Goal: Task Accomplishment & Management: Manage account settings

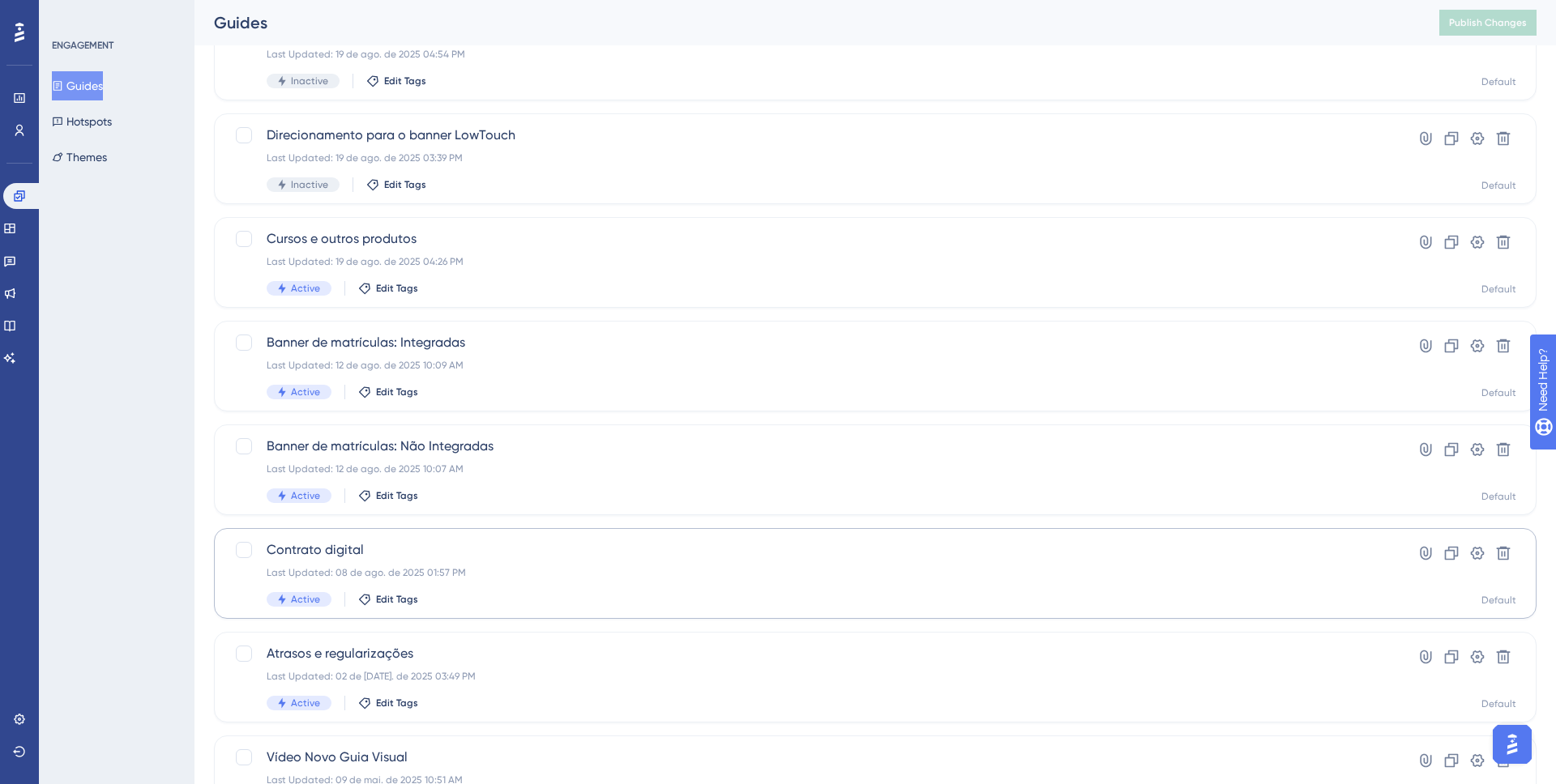
scroll to position [252, 0]
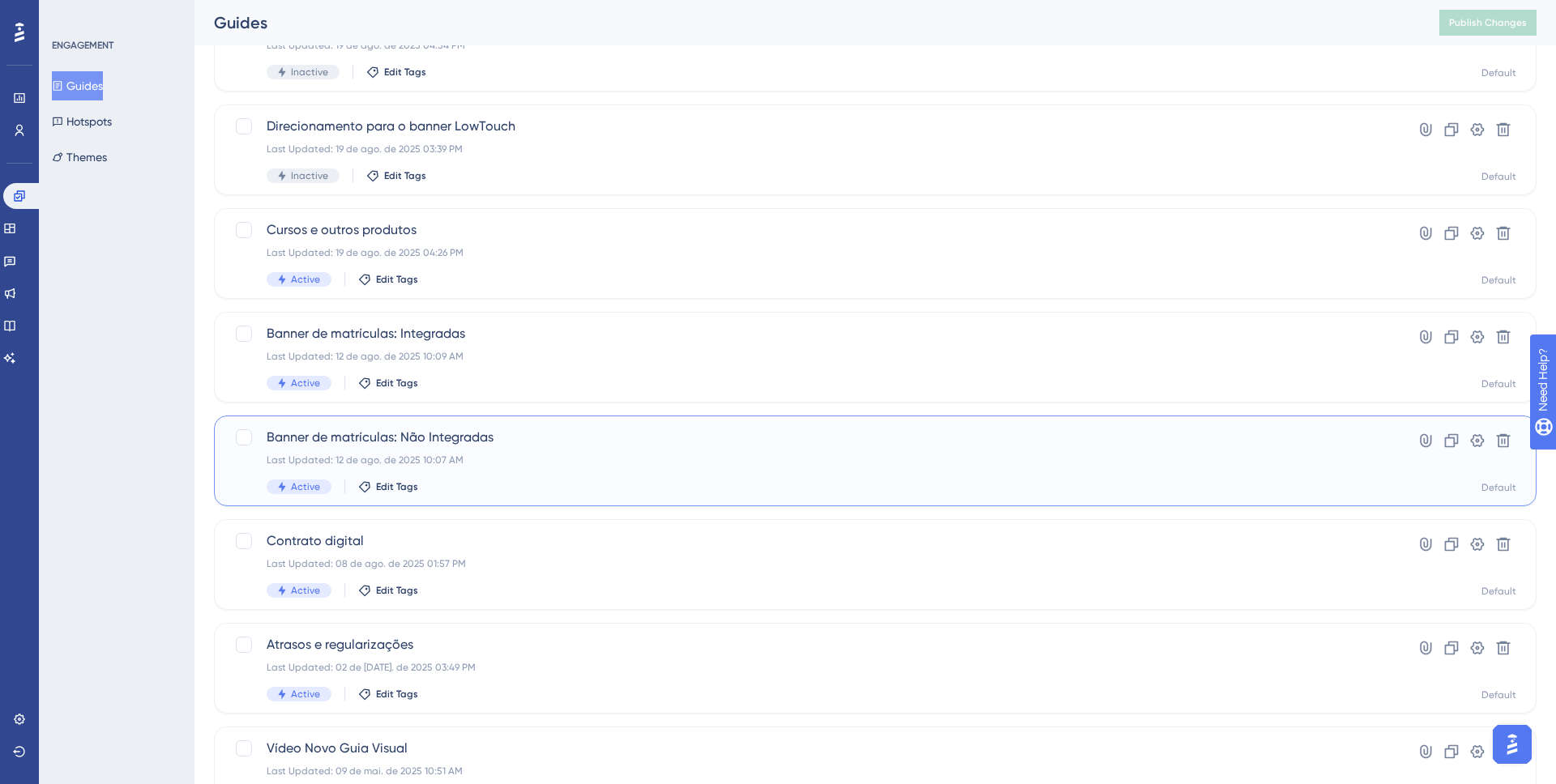
click at [352, 444] on span "Banner de matrículas: Não Integradas" at bounding box center [810, 438] width 1087 height 20
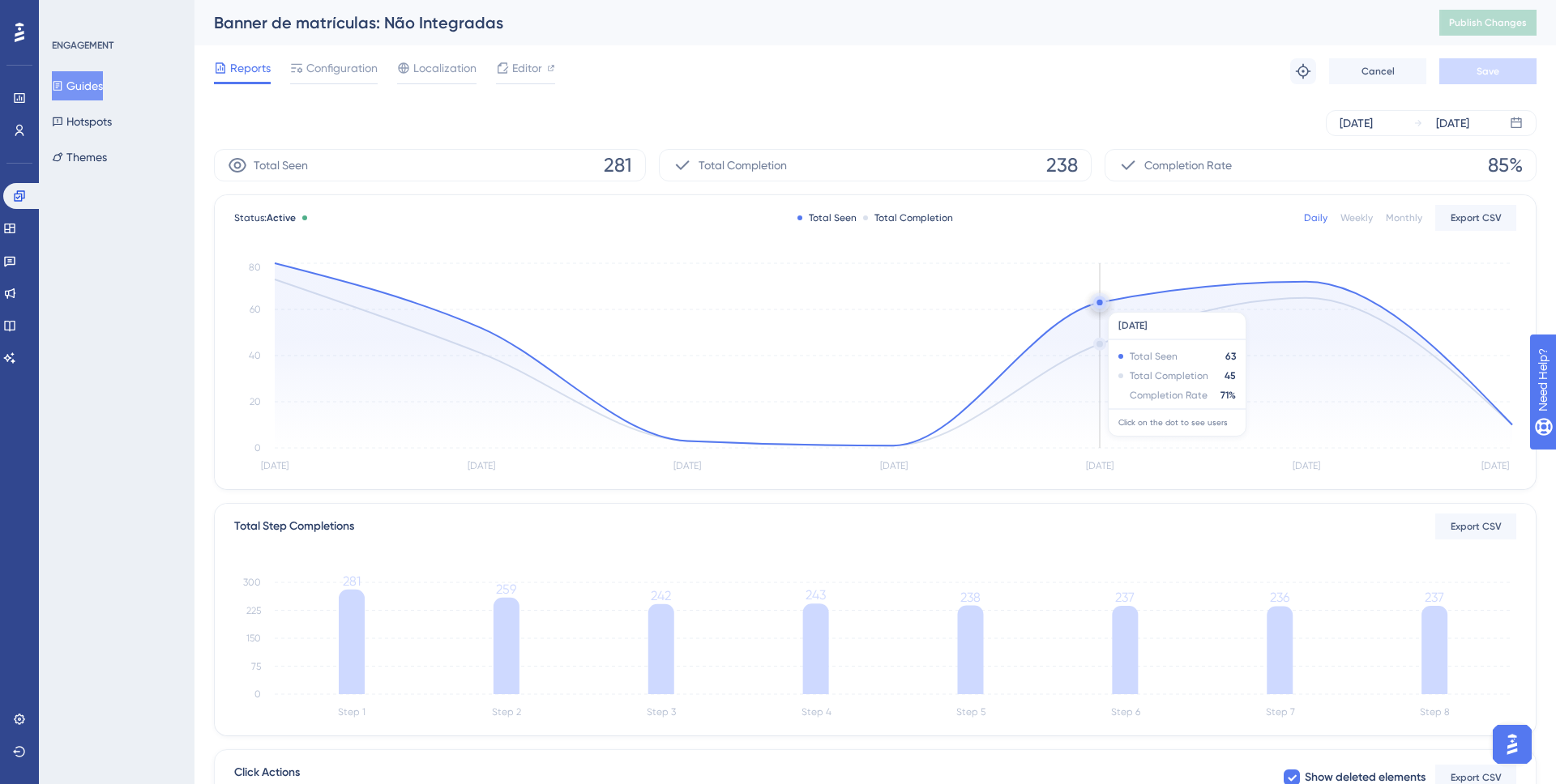
click at [1099, 304] on circle at bounding box center [1100, 303] width 6 height 6
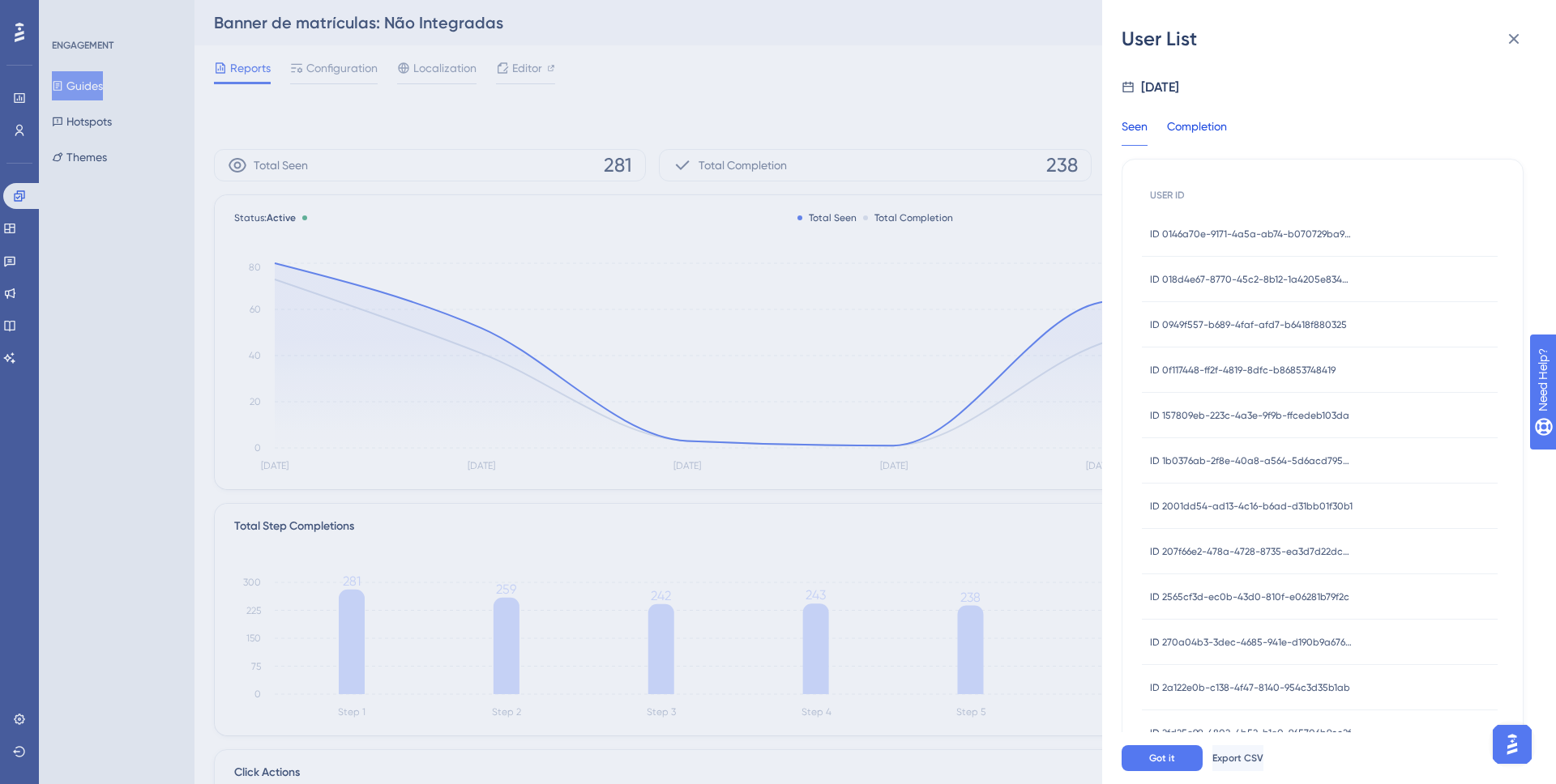
click at [1197, 129] on div "Completion" at bounding box center [1196, 131] width 60 height 29
click at [1266, 756] on span "Export CSV" at bounding box center [1239, 758] width 51 height 13
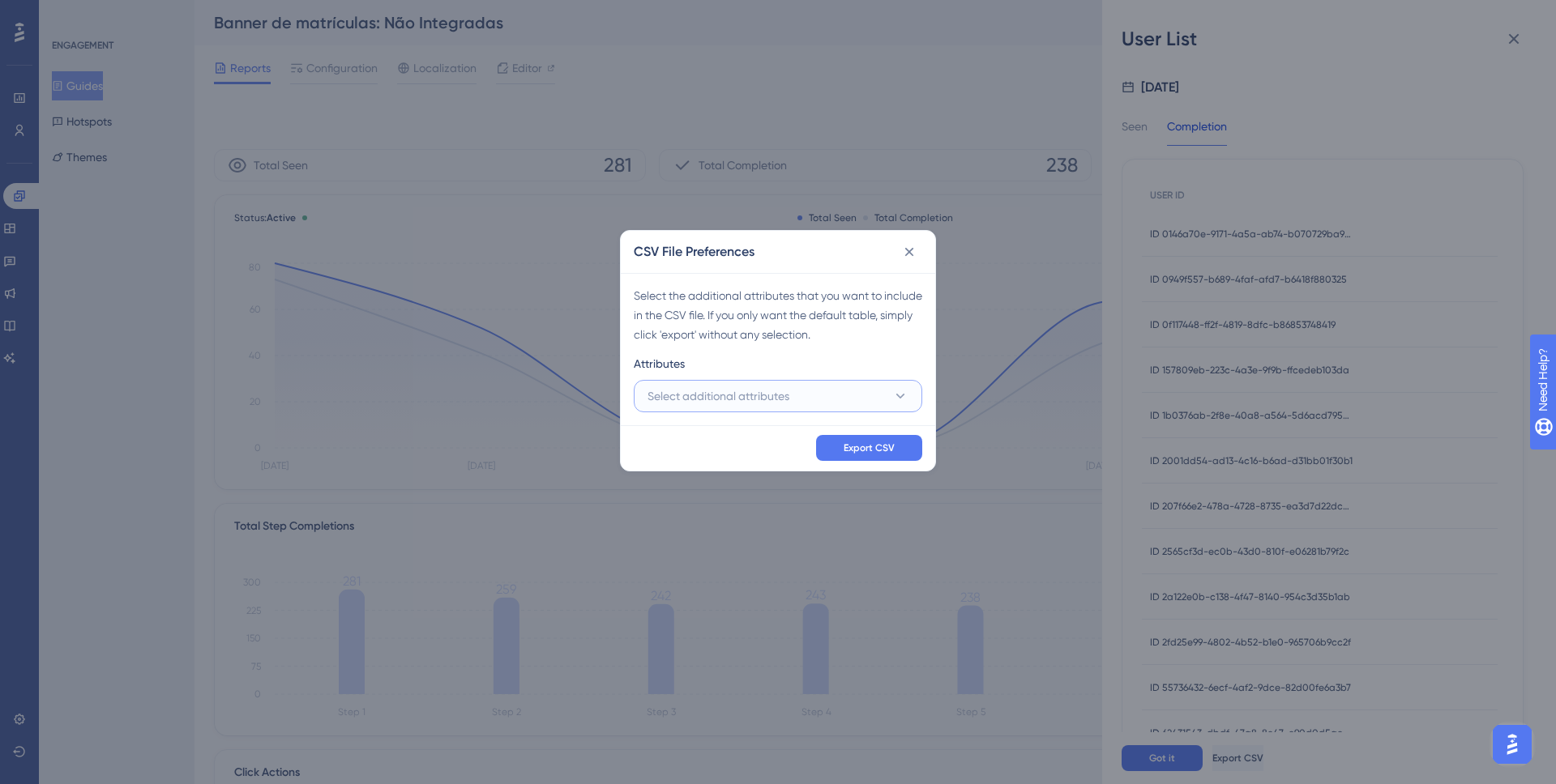
click at [846, 396] on button "Select additional attributes" at bounding box center [778, 396] width 288 height 32
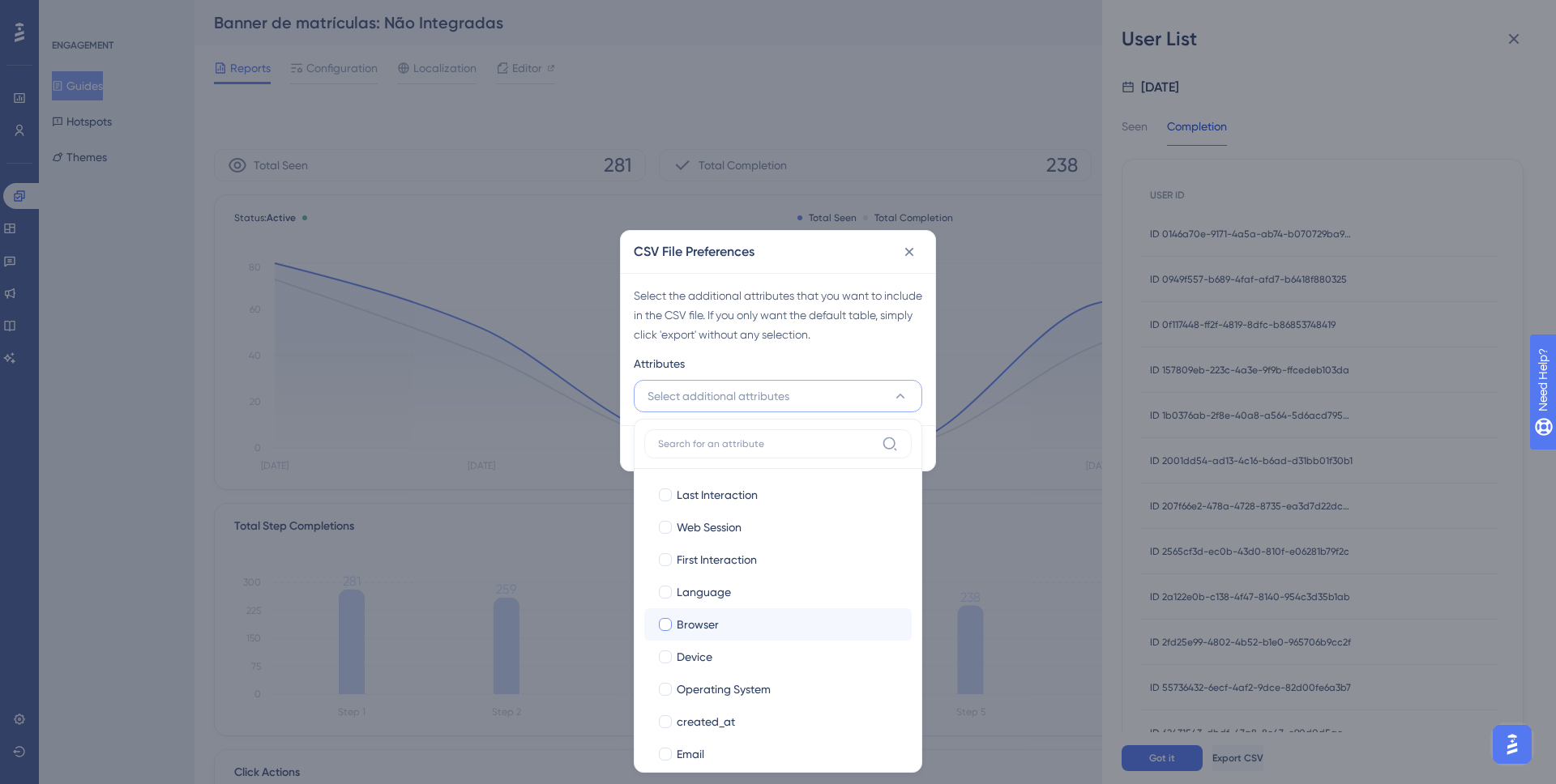
scroll to position [82, 0]
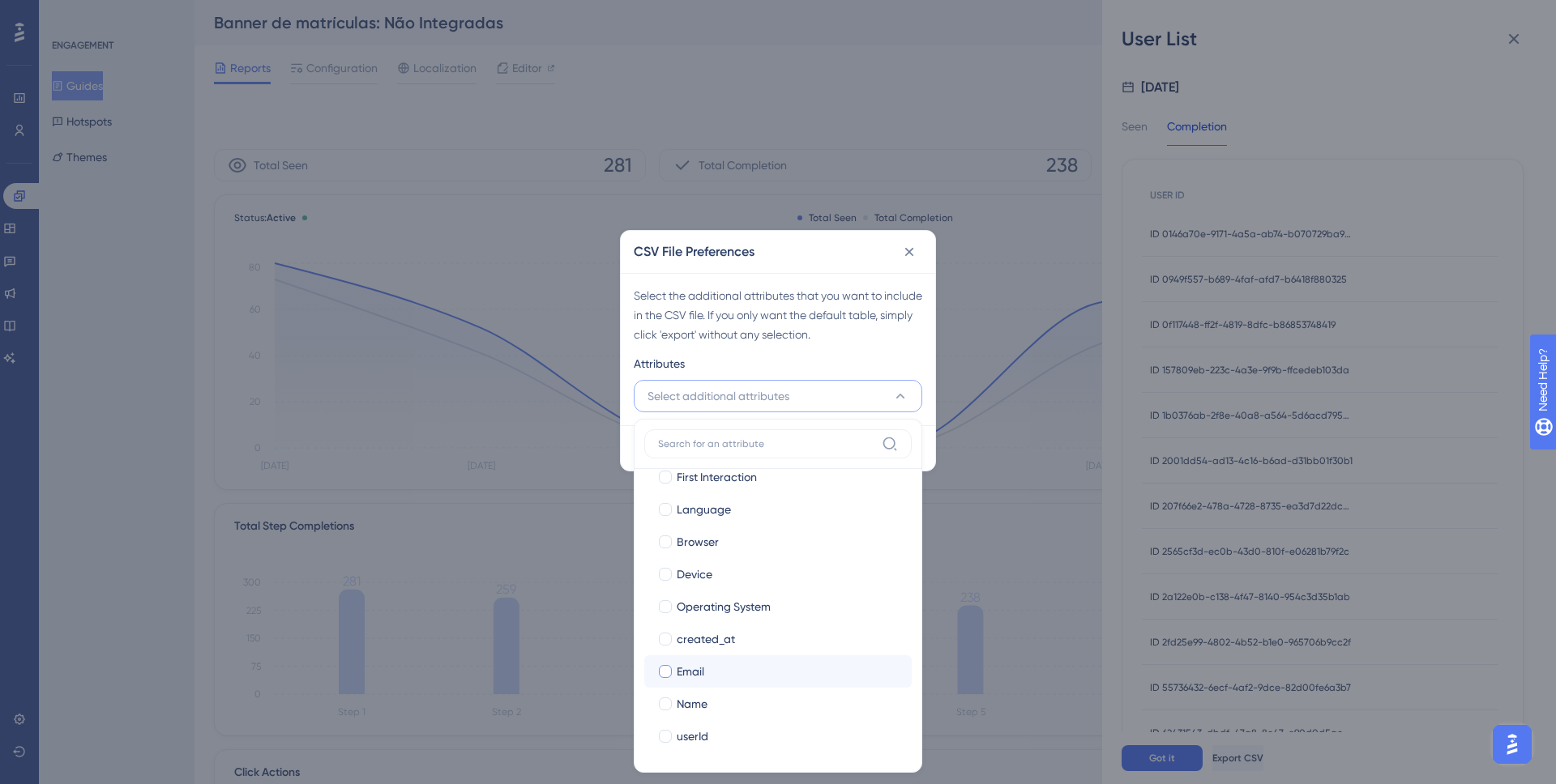
click at [716, 670] on div "Email" at bounding box center [787, 671] width 223 height 20
checkbox input "true"
click at [715, 709] on div "Name" at bounding box center [787, 705] width 223 height 20
checkbox input "true"
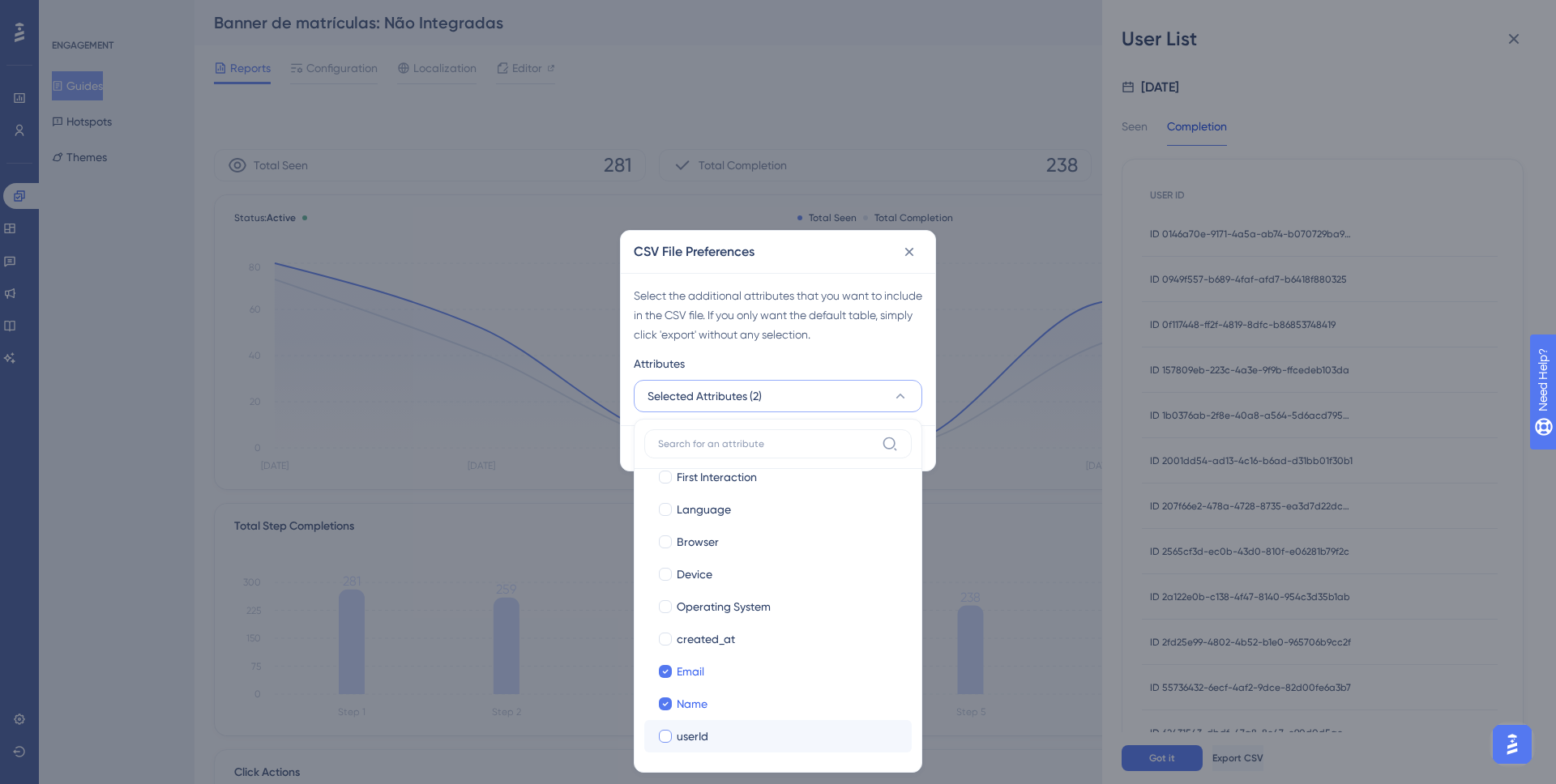
click at [715, 728] on div "userId" at bounding box center [787, 737] width 223 height 20
checkbox input "true"
click at [877, 335] on div "Select the additional attributes that you want to include in the CSV file. If y…" at bounding box center [778, 316] width 288 height 59
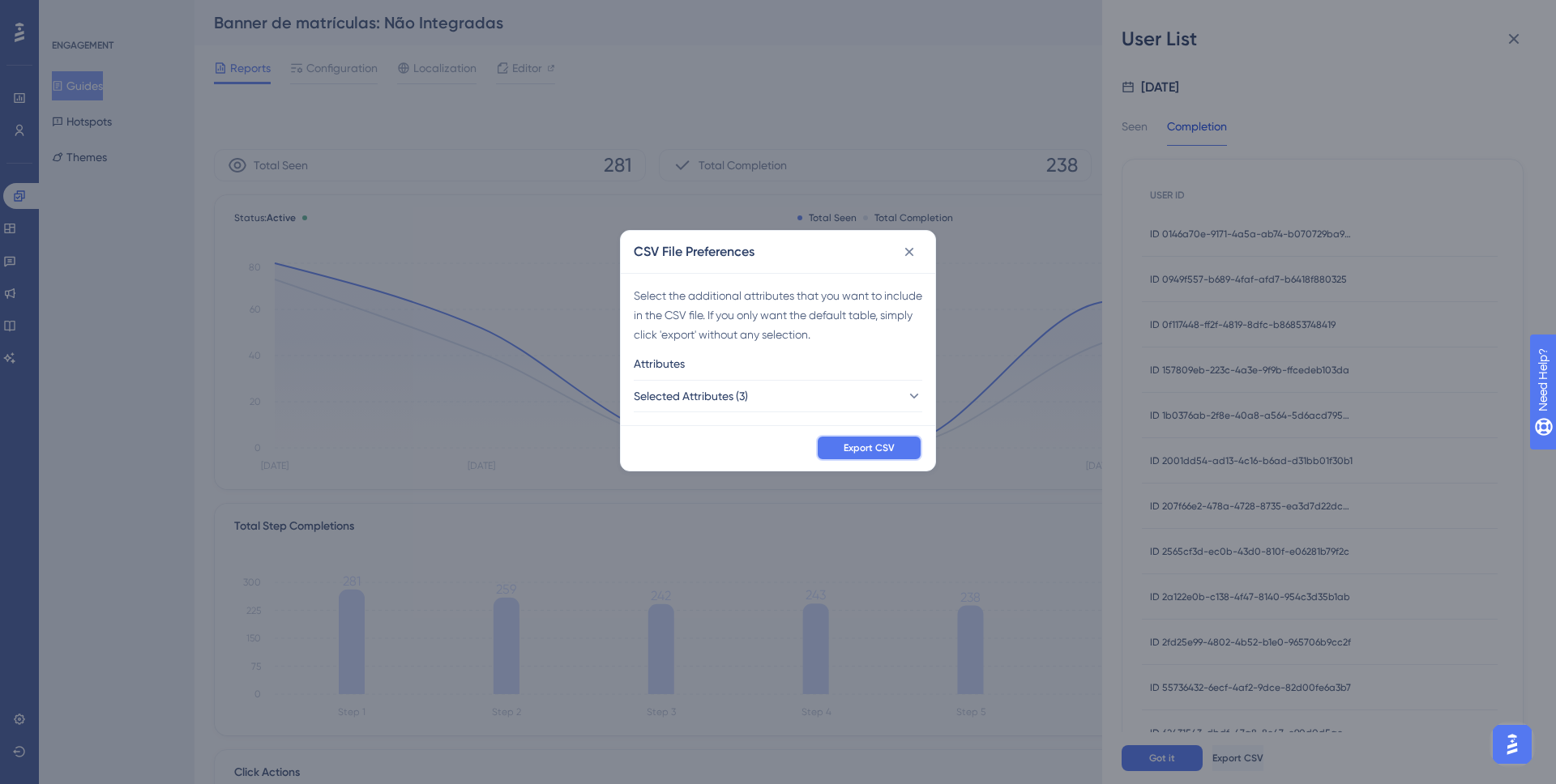
click at [878, 447] on span "Export CSV" at bounding box center [870, 448] width 51 height 13
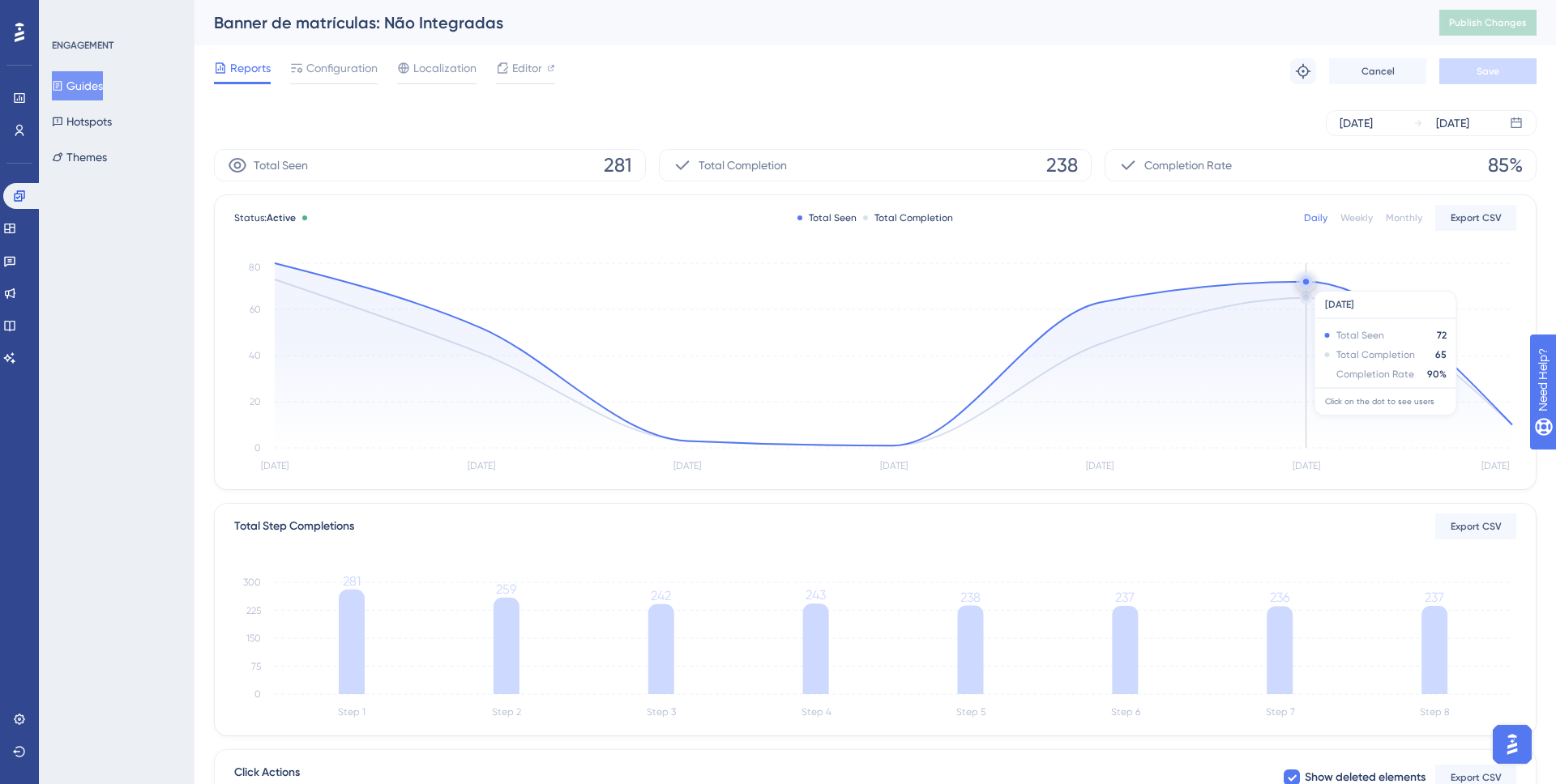
click at [1308, 283] on circle at bounding box center [1306, 281] width 6 height 6
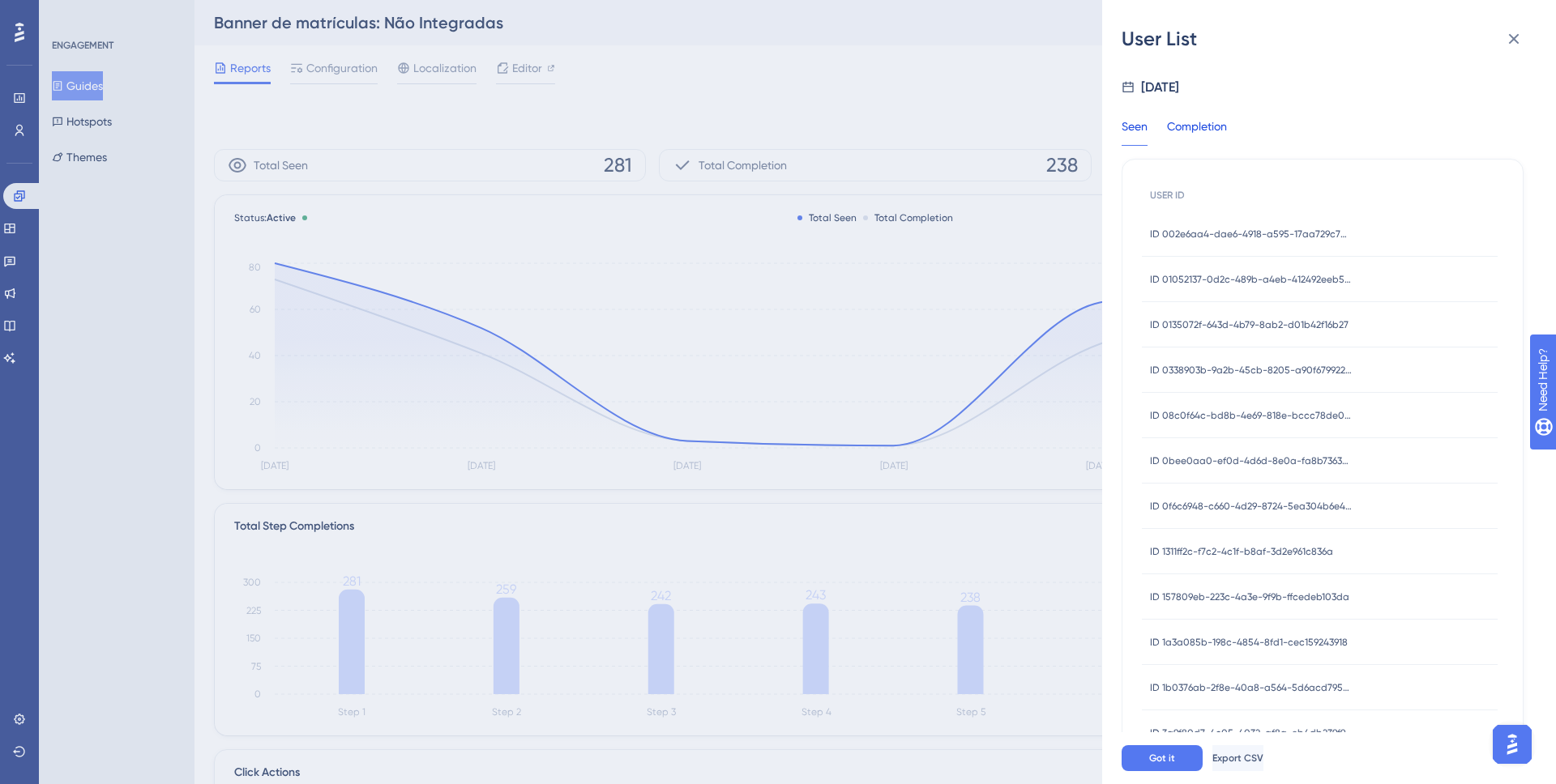
click at [1215, 133] on div "Completion" at bounding box center [1196, 131] width 60 height 29
click at [1266, 755] on span "Export CSV" at bounding box center [1239, 758] width 51 height 13
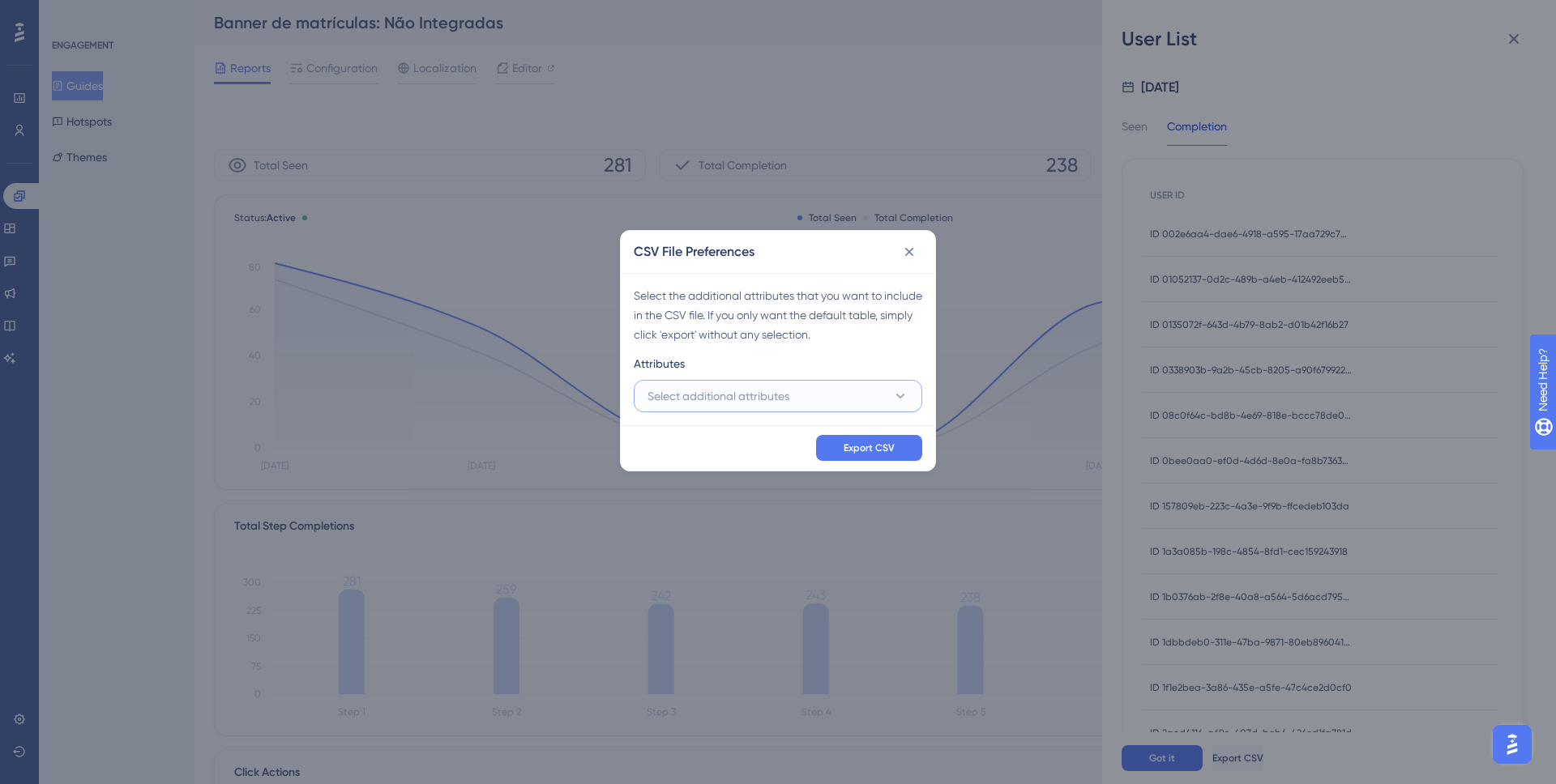
click at [794, 399] on button "Select additional attributes" at bounding box center [778, 396] width 288 height 32
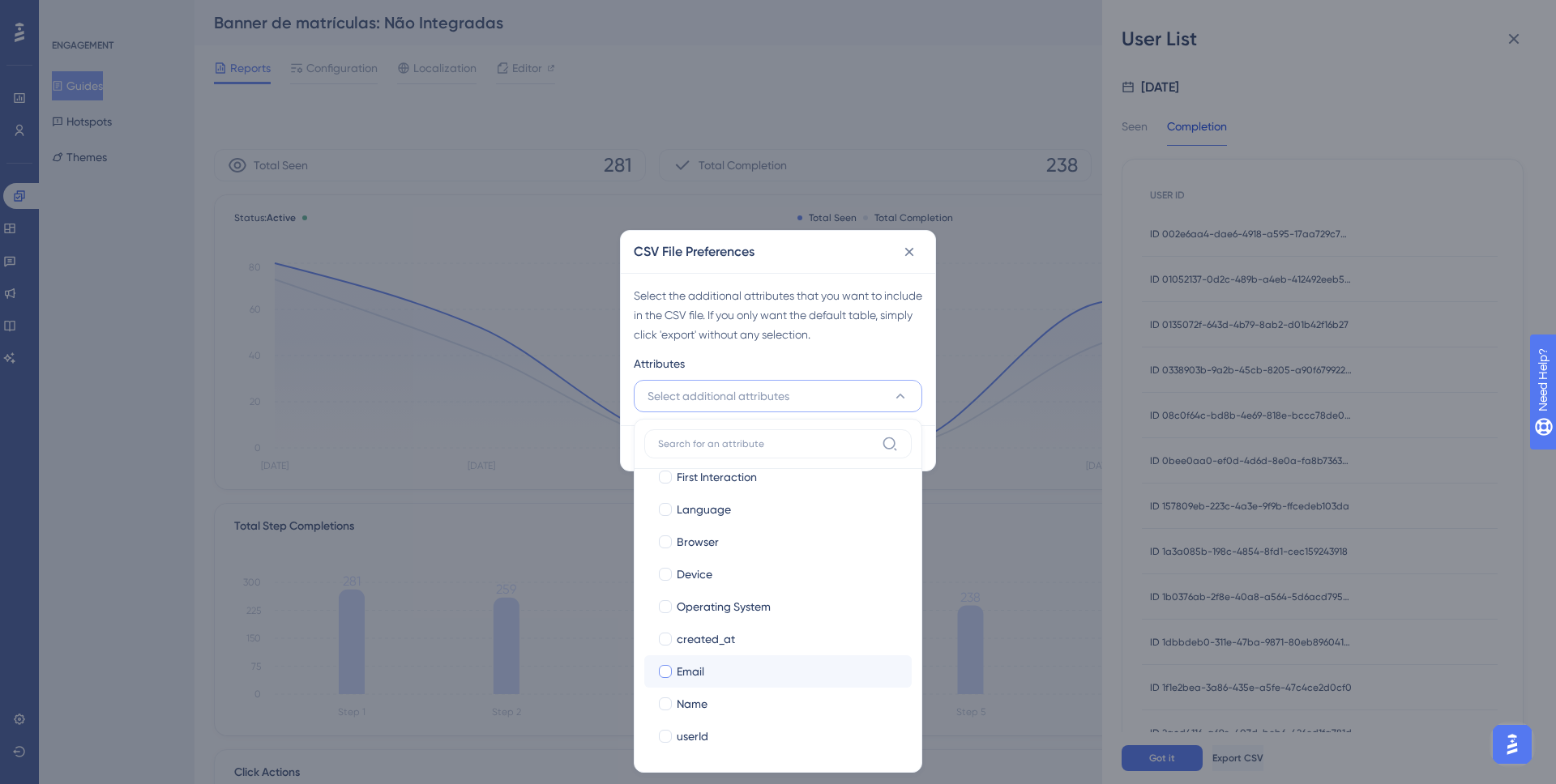
click at [720, 658] on label "Email Email" at bounding box center [778, 671] width 268 height 32
click at [667, 755] on input "Email" at bounding box center [666, 755] width 1 height 1
click at [720, 697] on div "Name" at bounding box center [787, 705] width 223 height 20
checkbox input "true"
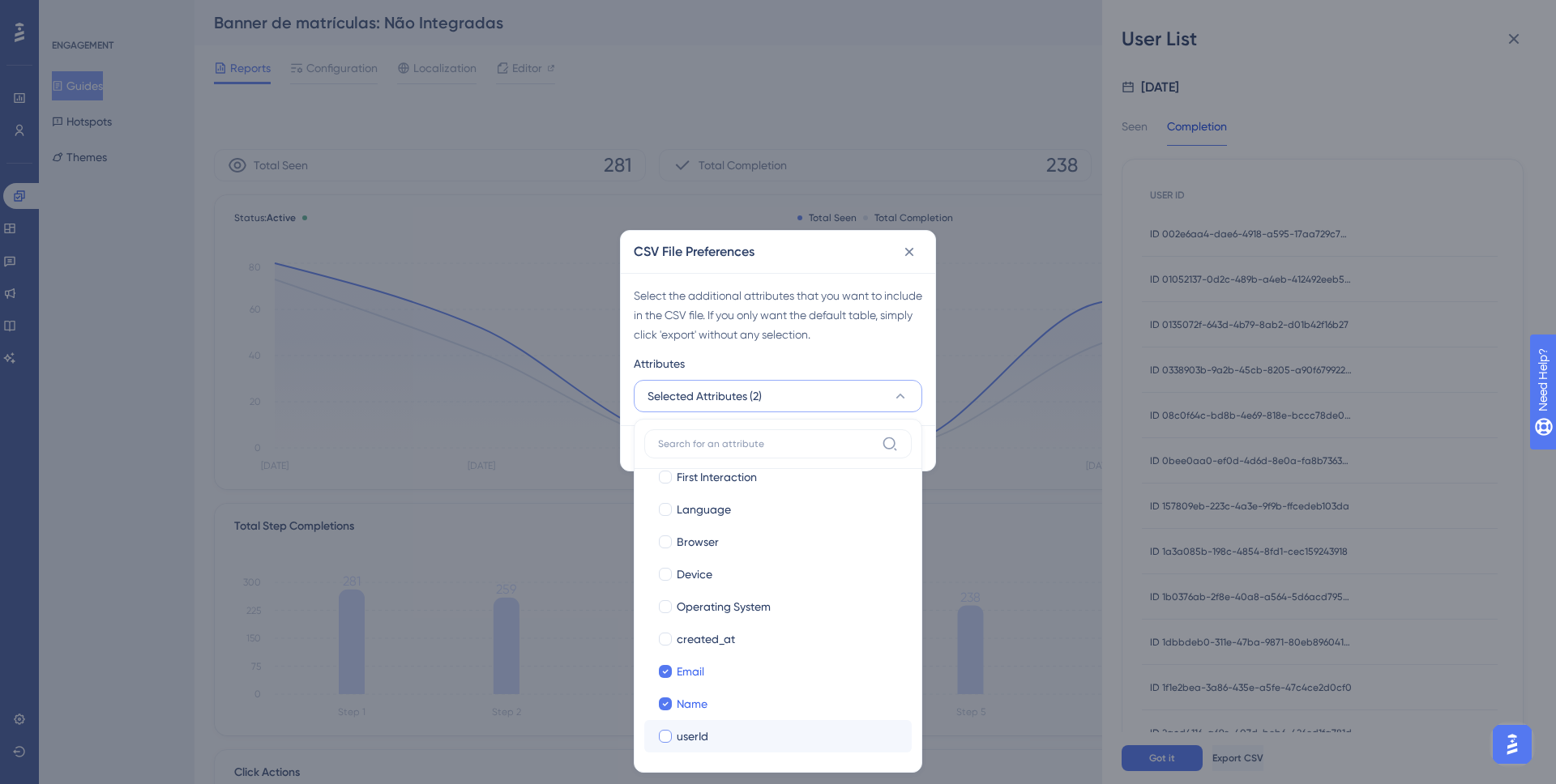
click at [720, 722] on label "userId userId" at bounding box center [778, 736] width 268 height 32
checkbox input "false"
click at [795, 356] on div "Attributes" at bounding box center [778, 367] width 288 height 25
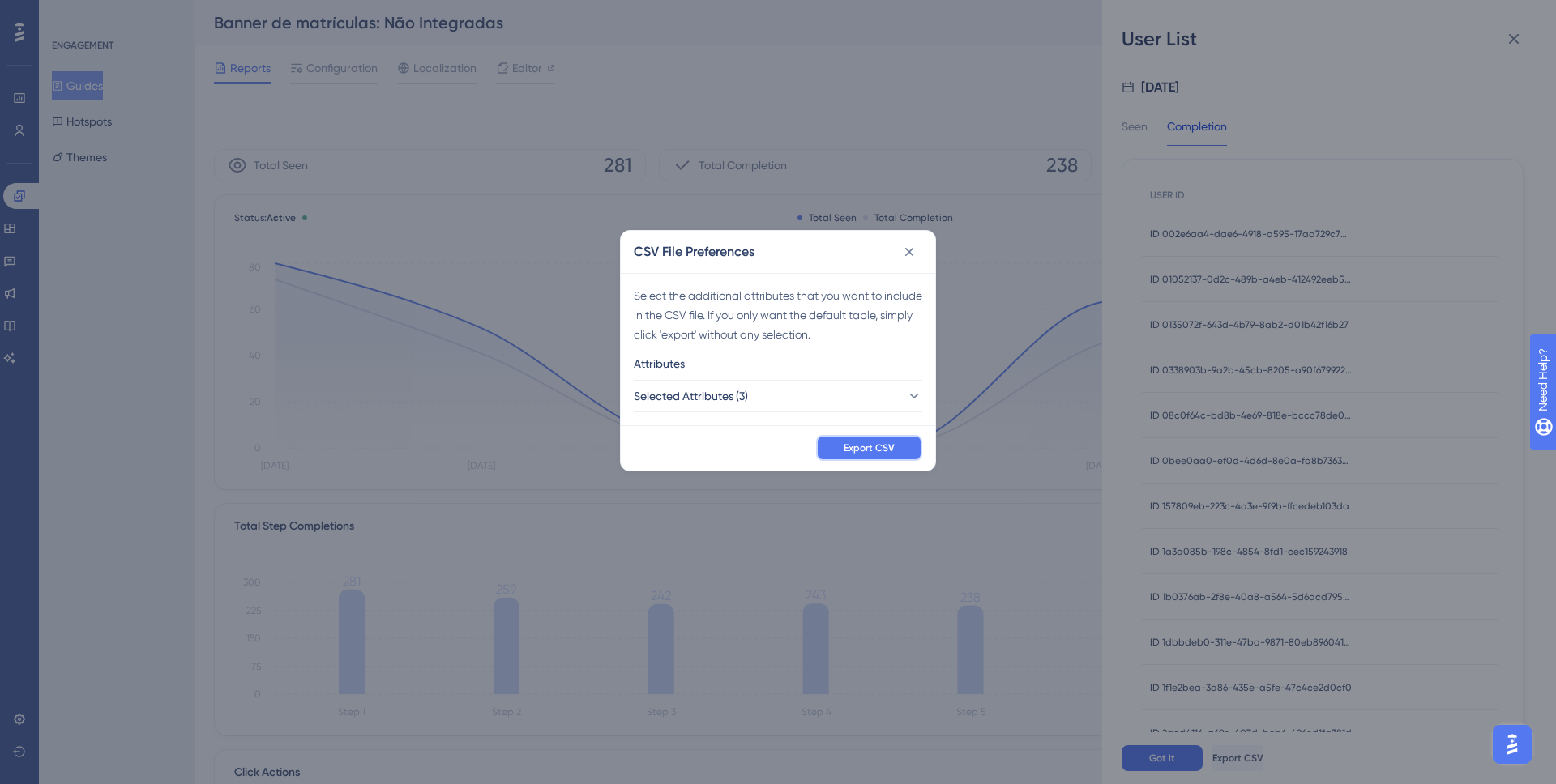
click at [845, 456] on button "Export CSV" at bounding box center [870, 448] width 106 height 25
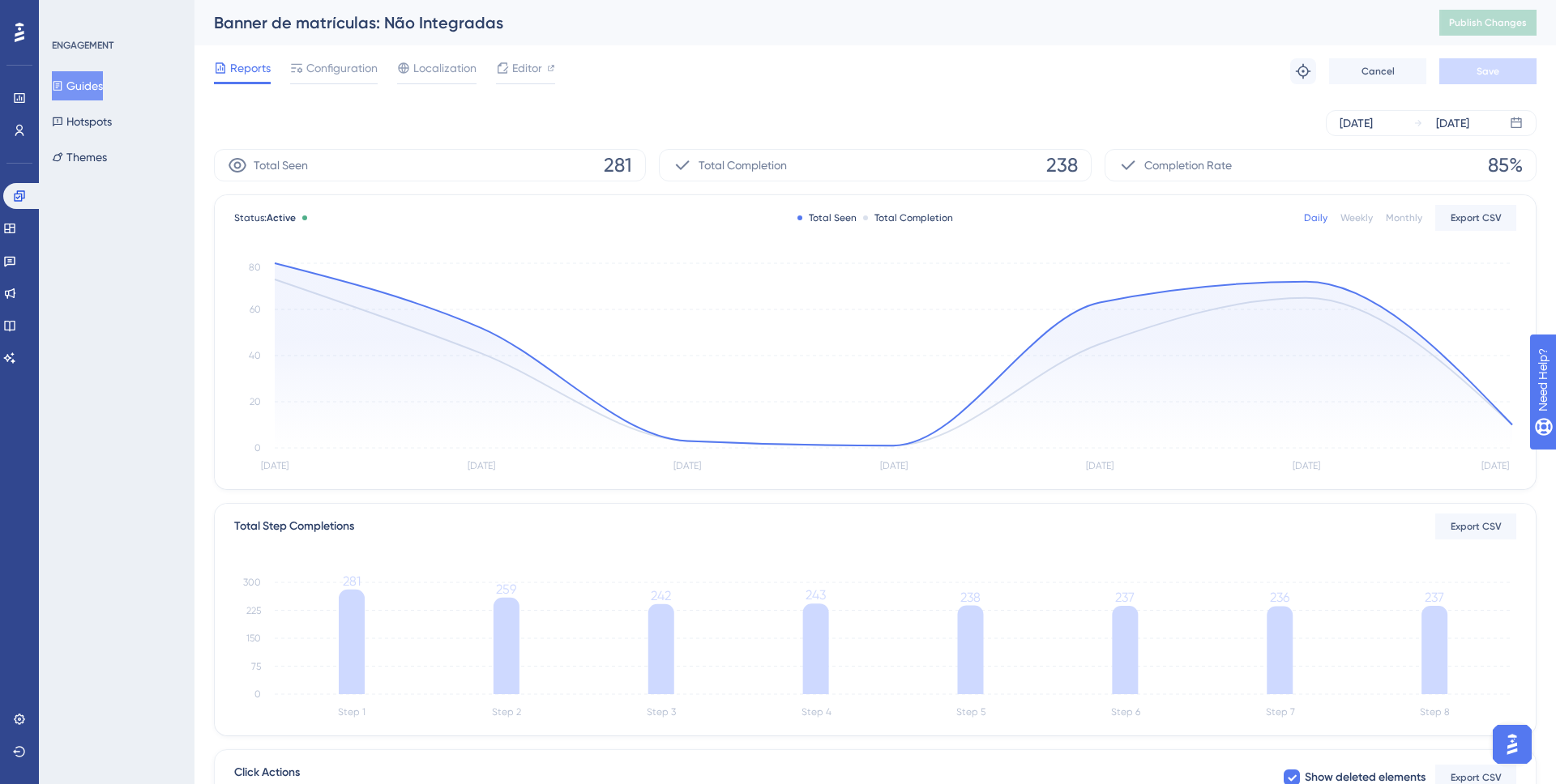
click at [78, 90] on button "Guides" at bounding box center [77, 86] width 51 height 29
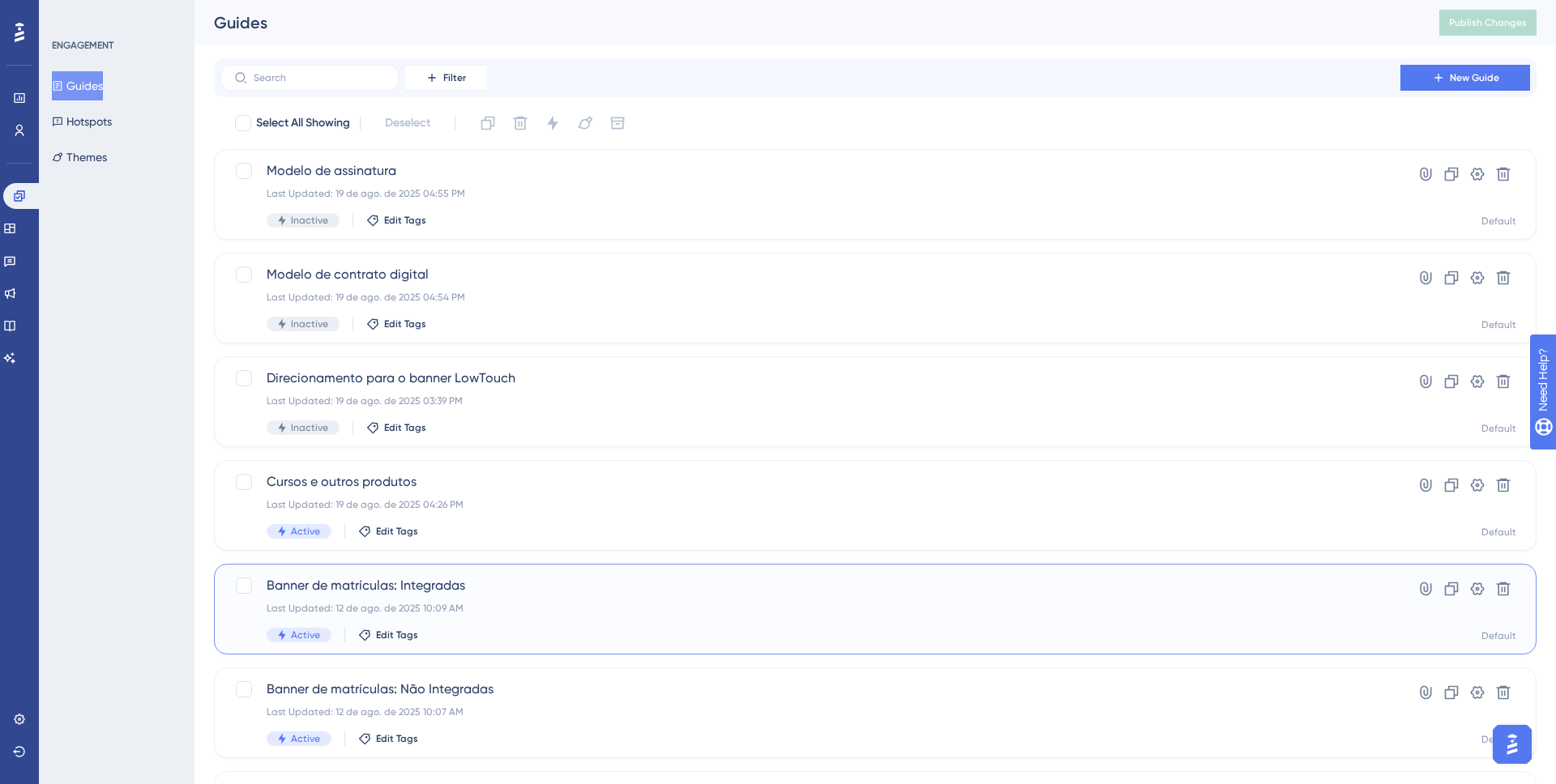
click at [453, 592] on span "Banner de matrículas: Integradas" at bounding box center [810, 586] width 1087 height 20
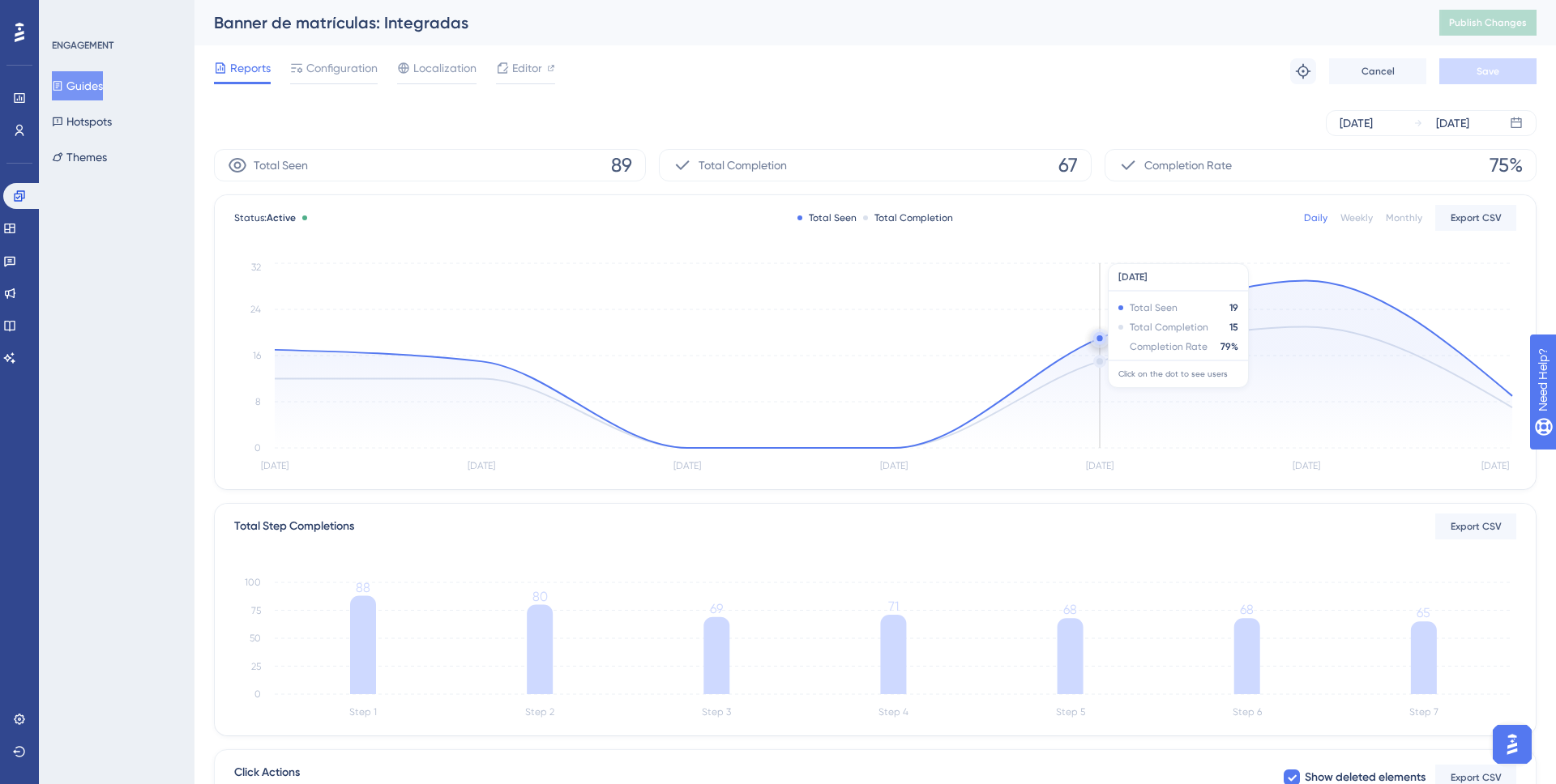
click at [1097, 341] on circle at bounding box center [1099, 338] width 13 height 13
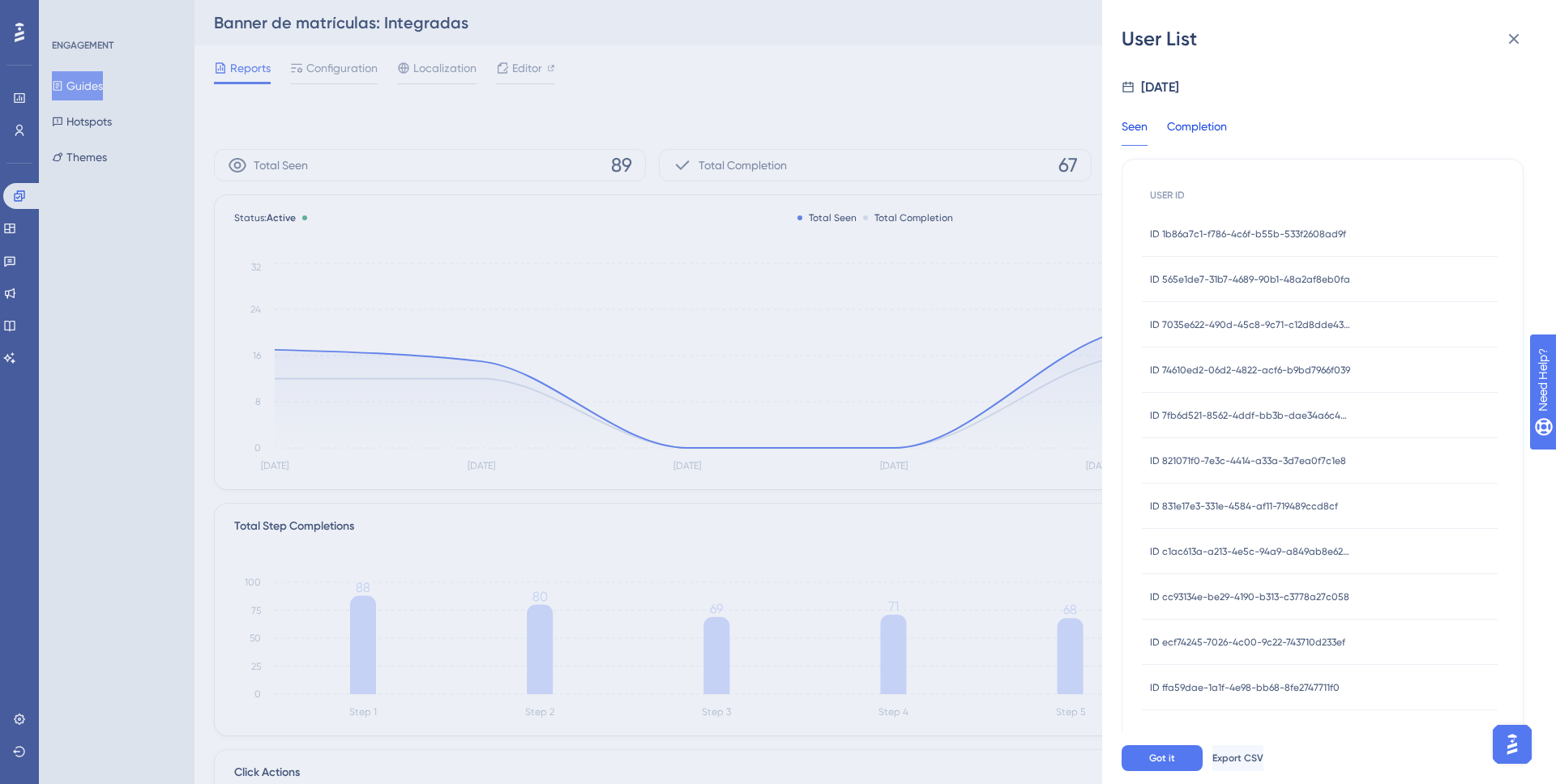
click at [1195, 120] on div "Completion" at bounding box center [1196, 131] width 60 height 29
click at [1266, 758] on span "Export CSV" at bounding box center [1239, 758] width 51 height 13
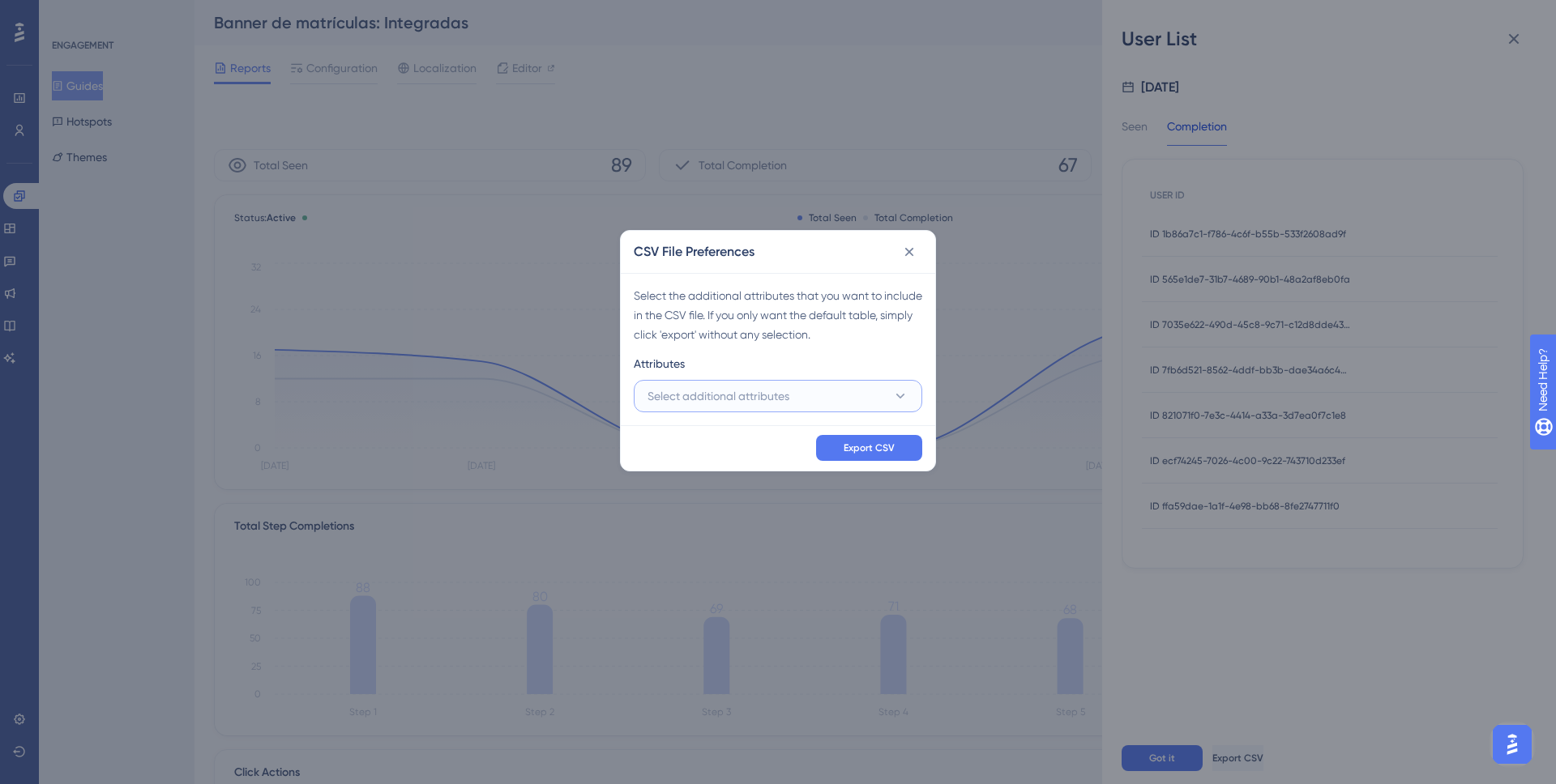
click at [778, 405] on span "Select additional attributes" at bounding box center [719, 396] width 142 height 20
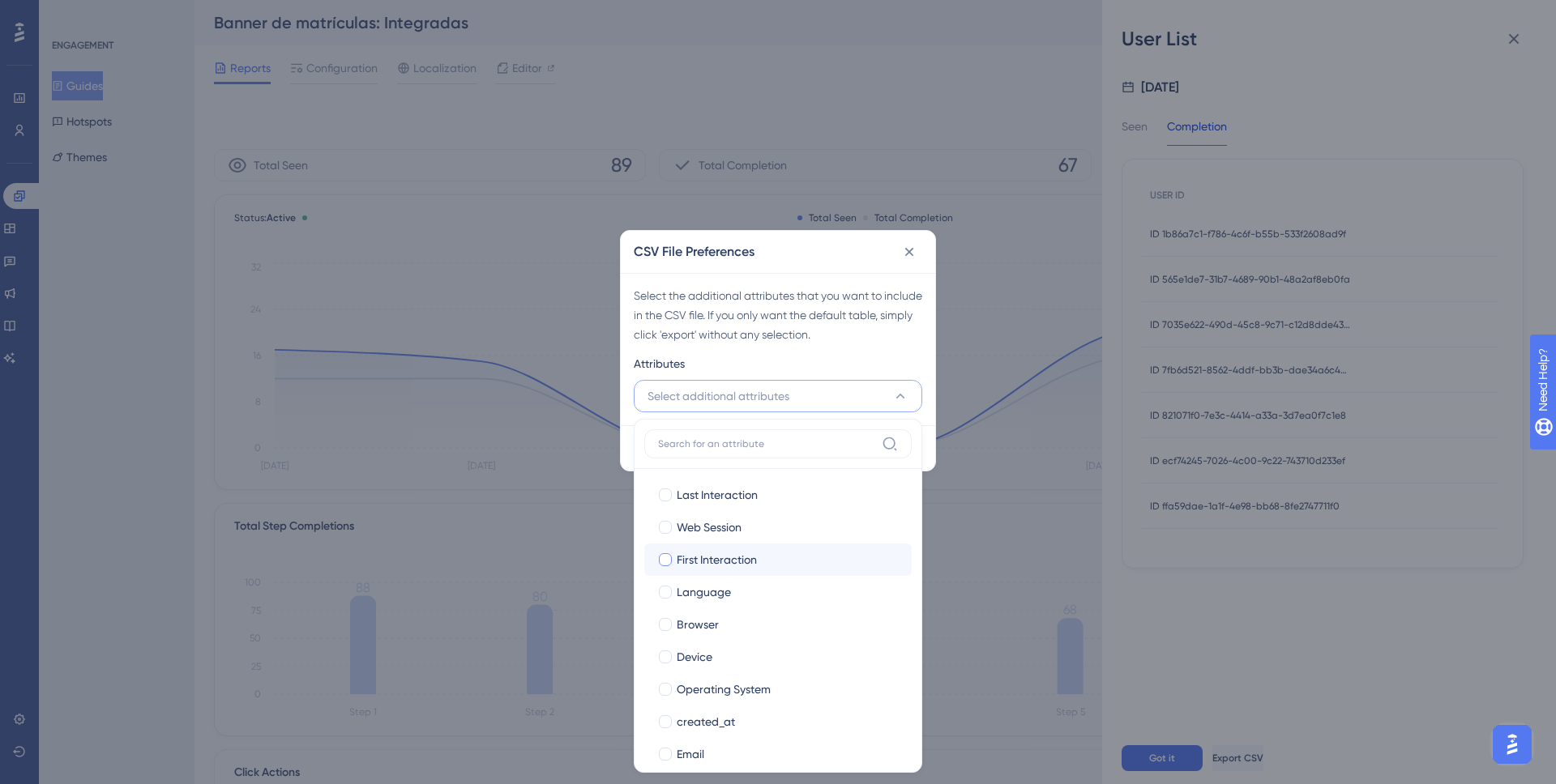
scroll to position [82, 0]
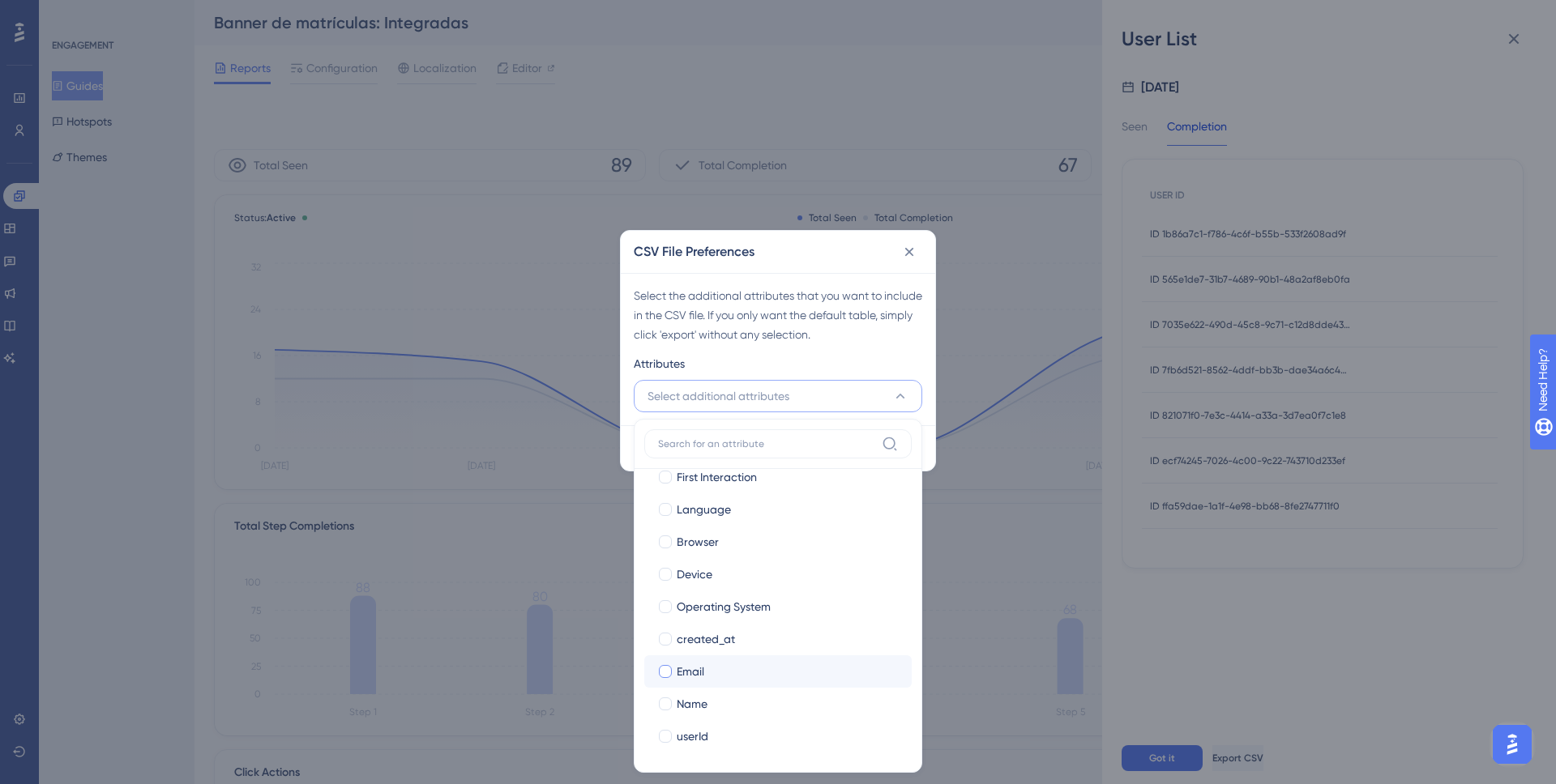
click at [711, 672] on div "Email" at bounding box center [787, 671] width 223 height 20
checkbox input "true"
click at [711, 709] on div "Name" at bounding box center [787, 705] width 223 height 20
checkbox input "true"
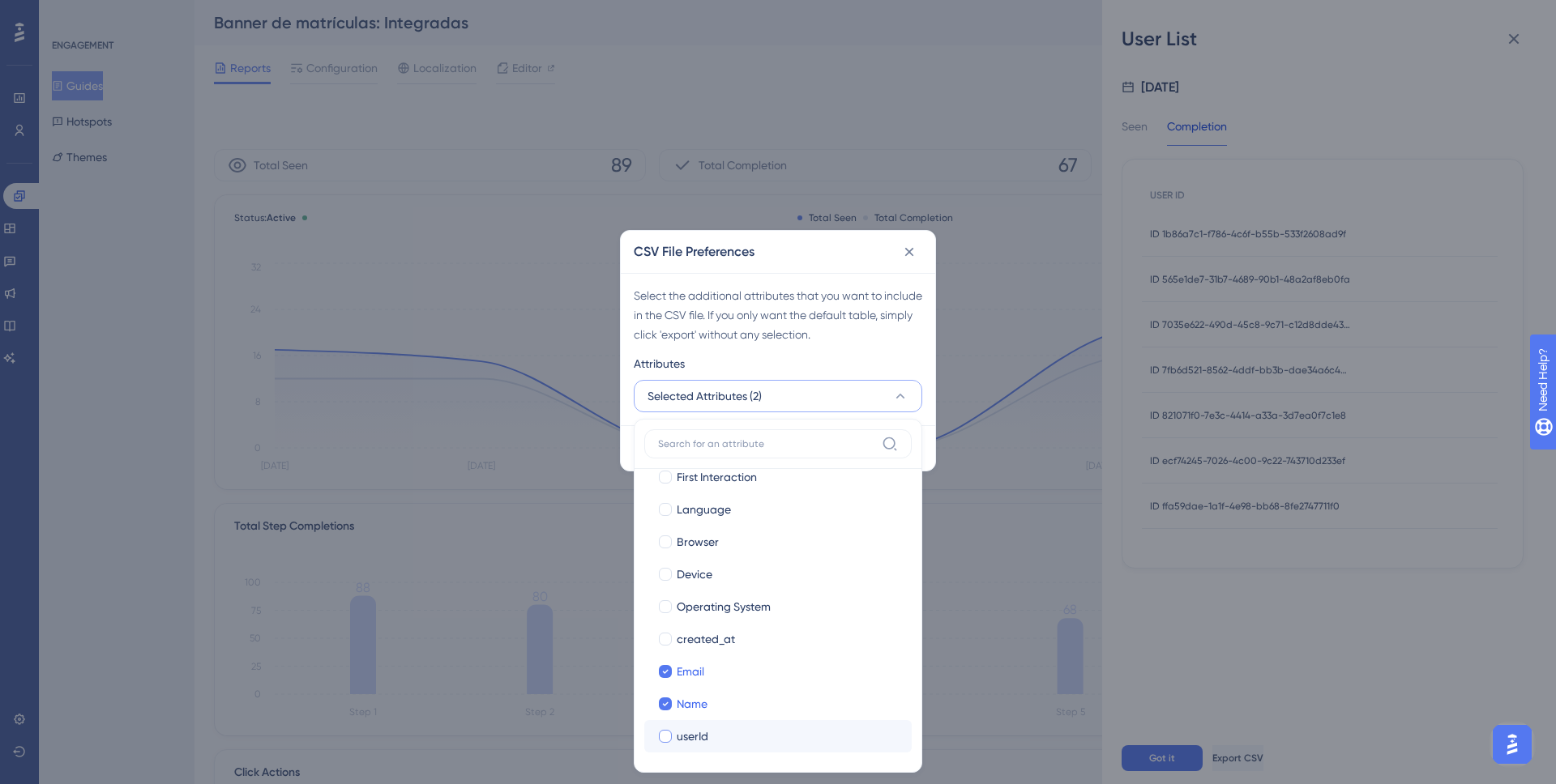
click at [711, 741] on div "userId" at bounding box center [787, 737] width 223 height 20
checkbox input "true"
click at [795, 357] on div "Attributes" at bounding box center [778, 367] width 288 height 25
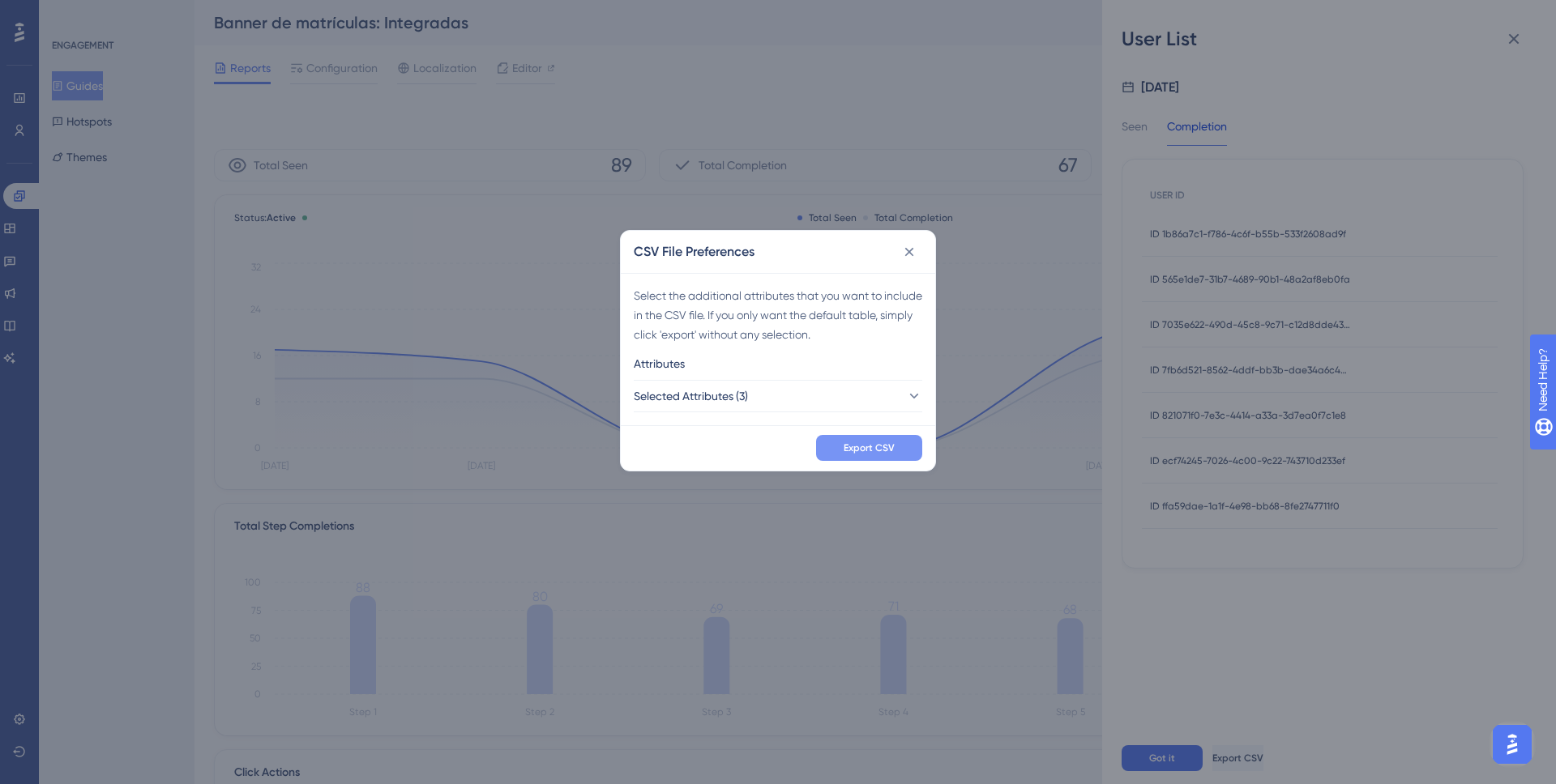
click at [860, 440] on button "Export CSV" at bounding box center [870, 448] width 106 height 25
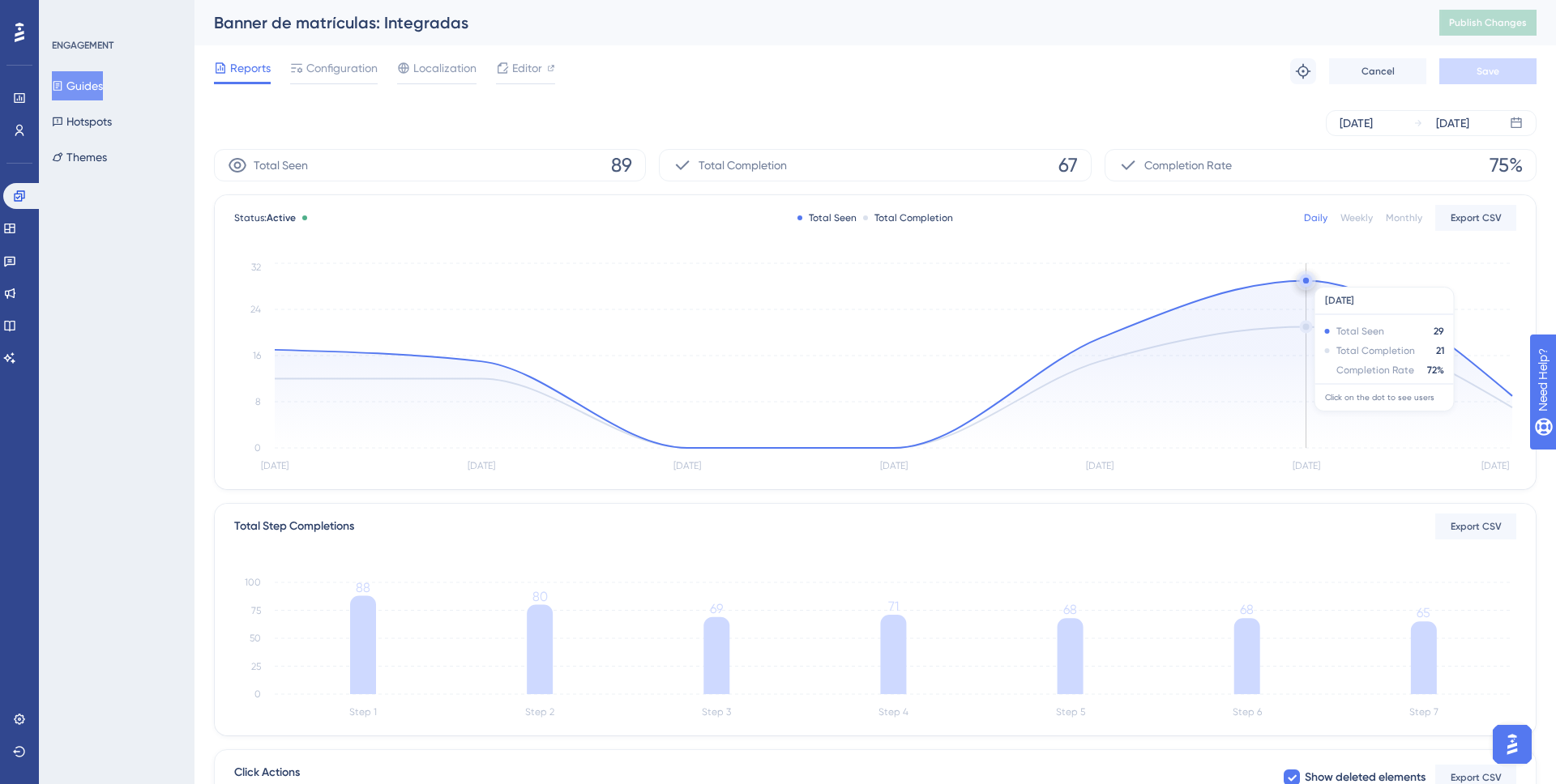
click at [1308, 278] on circle at bounding box center [1306, 279] width 13 height 13
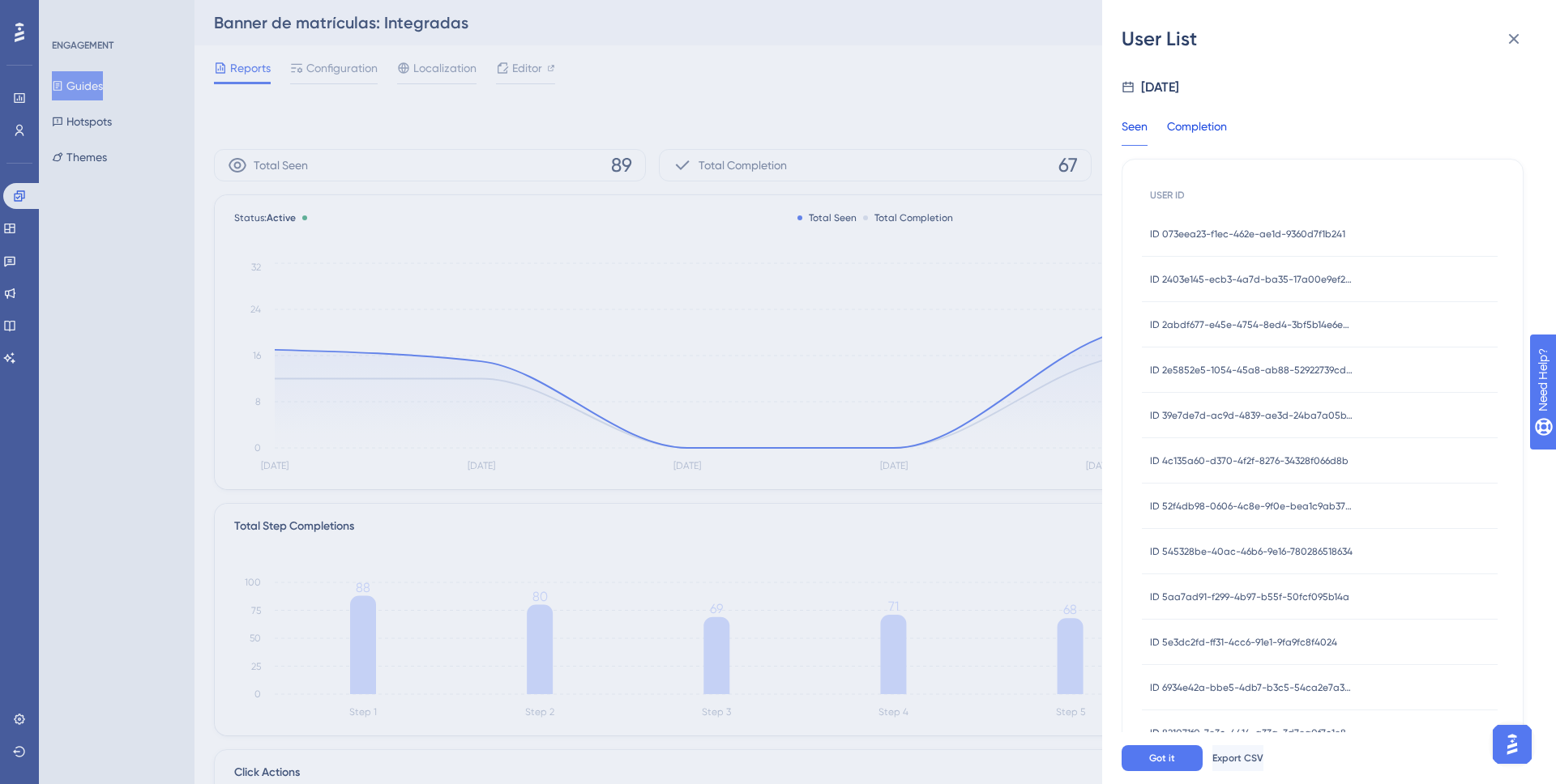
click at [1184, 123] on div "Completion" at bounding box center [1196, 131] width 60 height 29
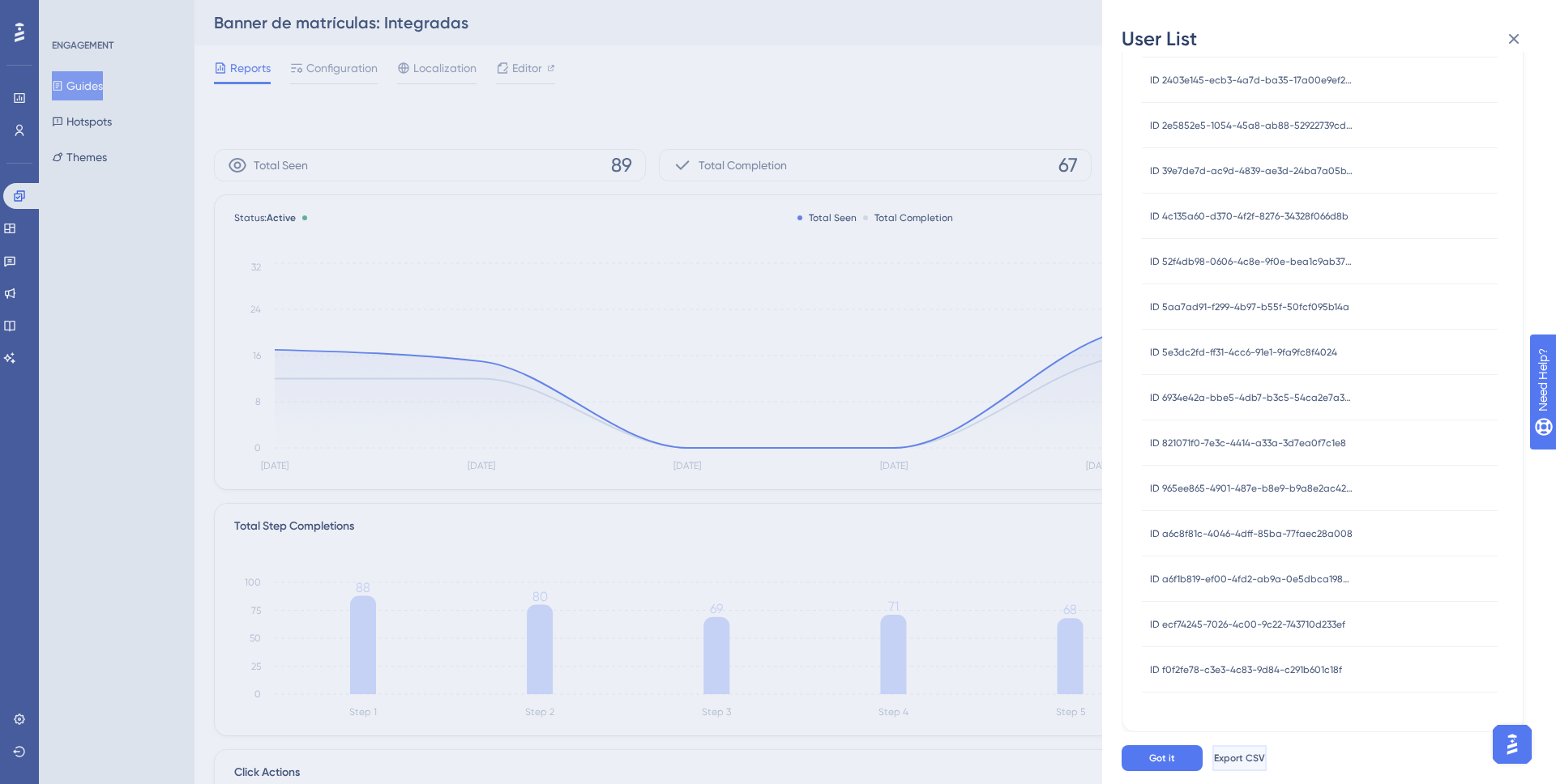
click at [1266, 761] on span "Export CSV" at bounding box center [1239, 758] width 51 height 13
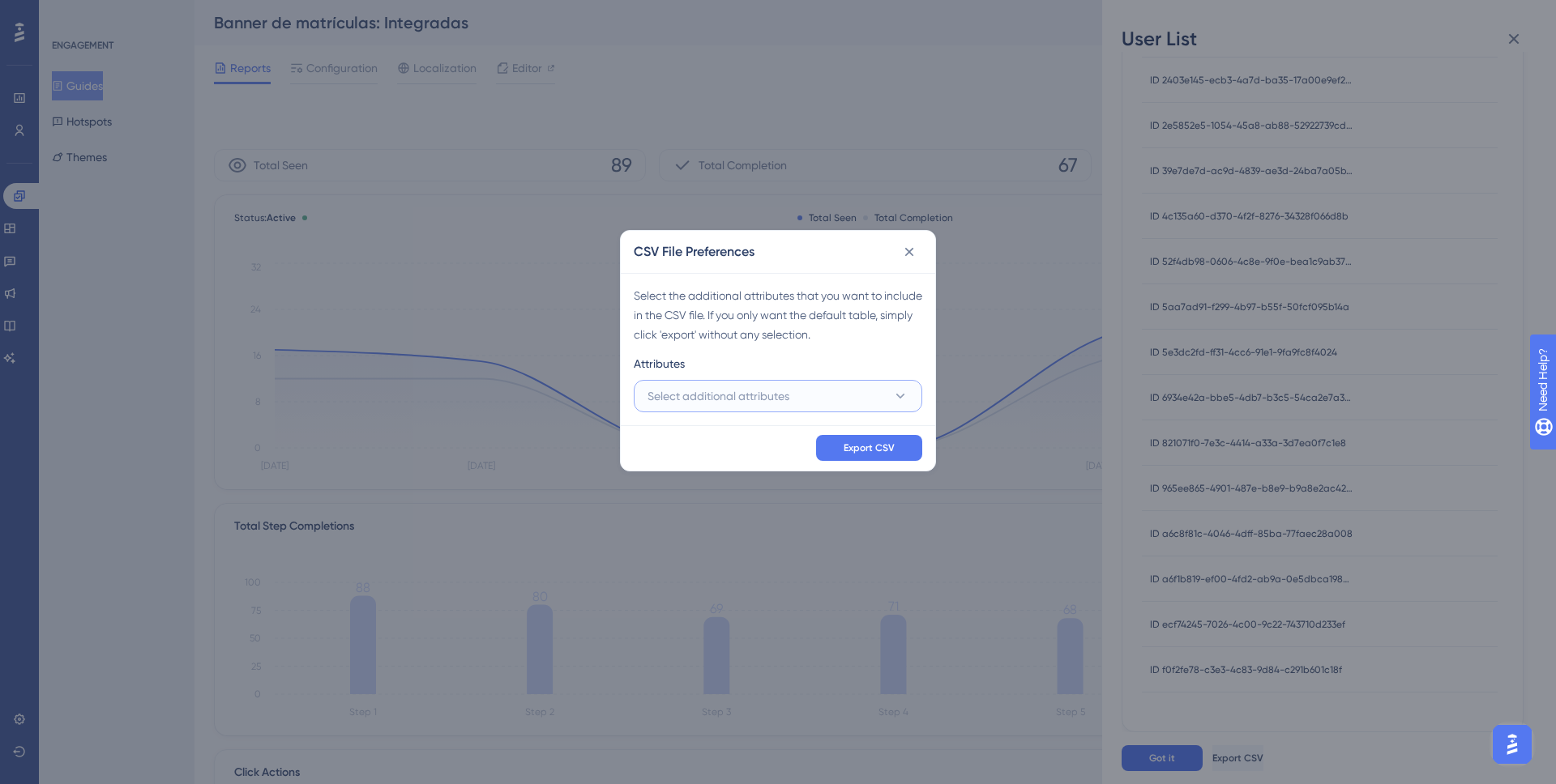
click at [844, 405] on button "Select additional attributes" at bounding box center [778, 396] width 288 height 32
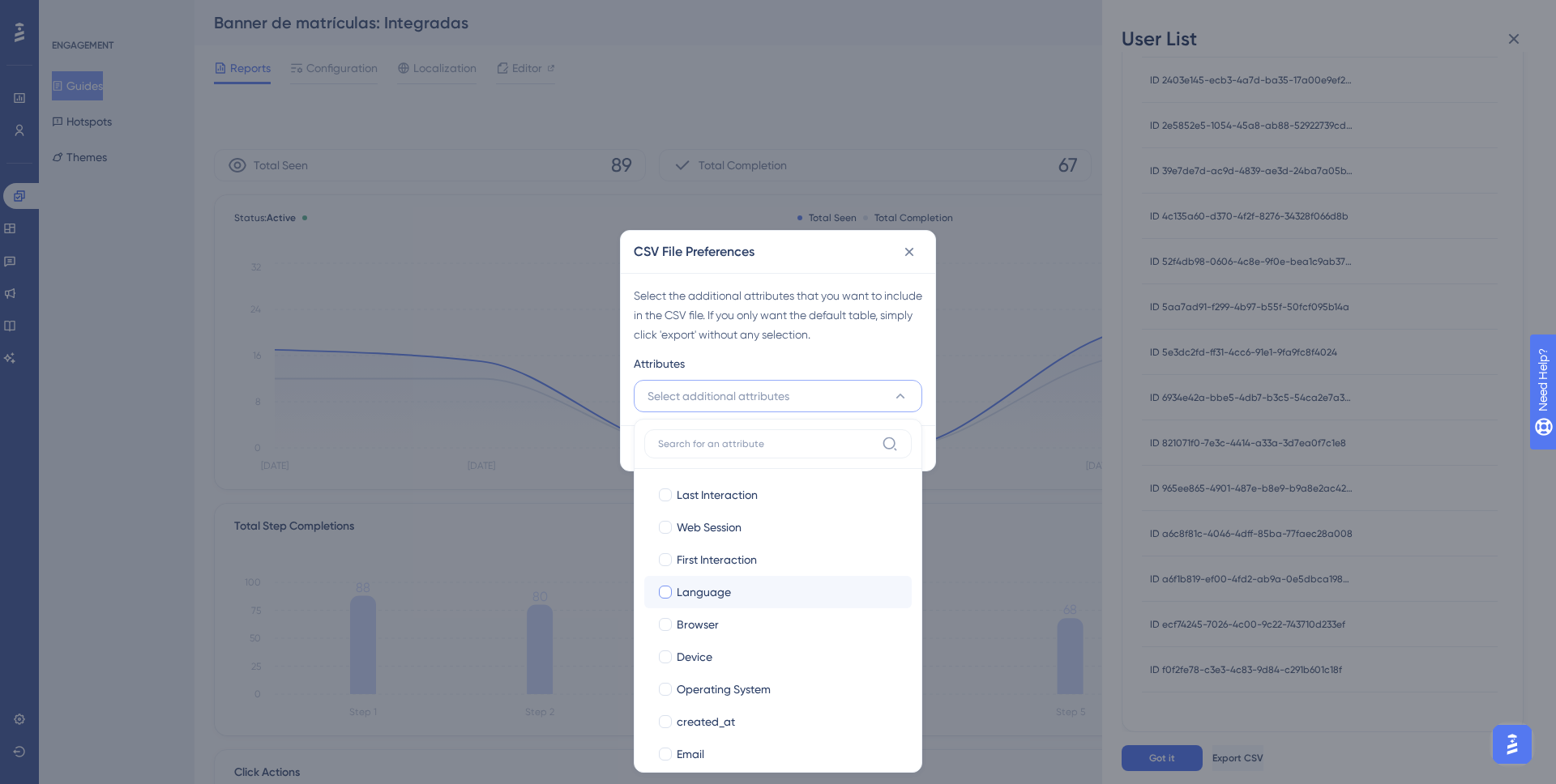
scroll to position [82, 0]
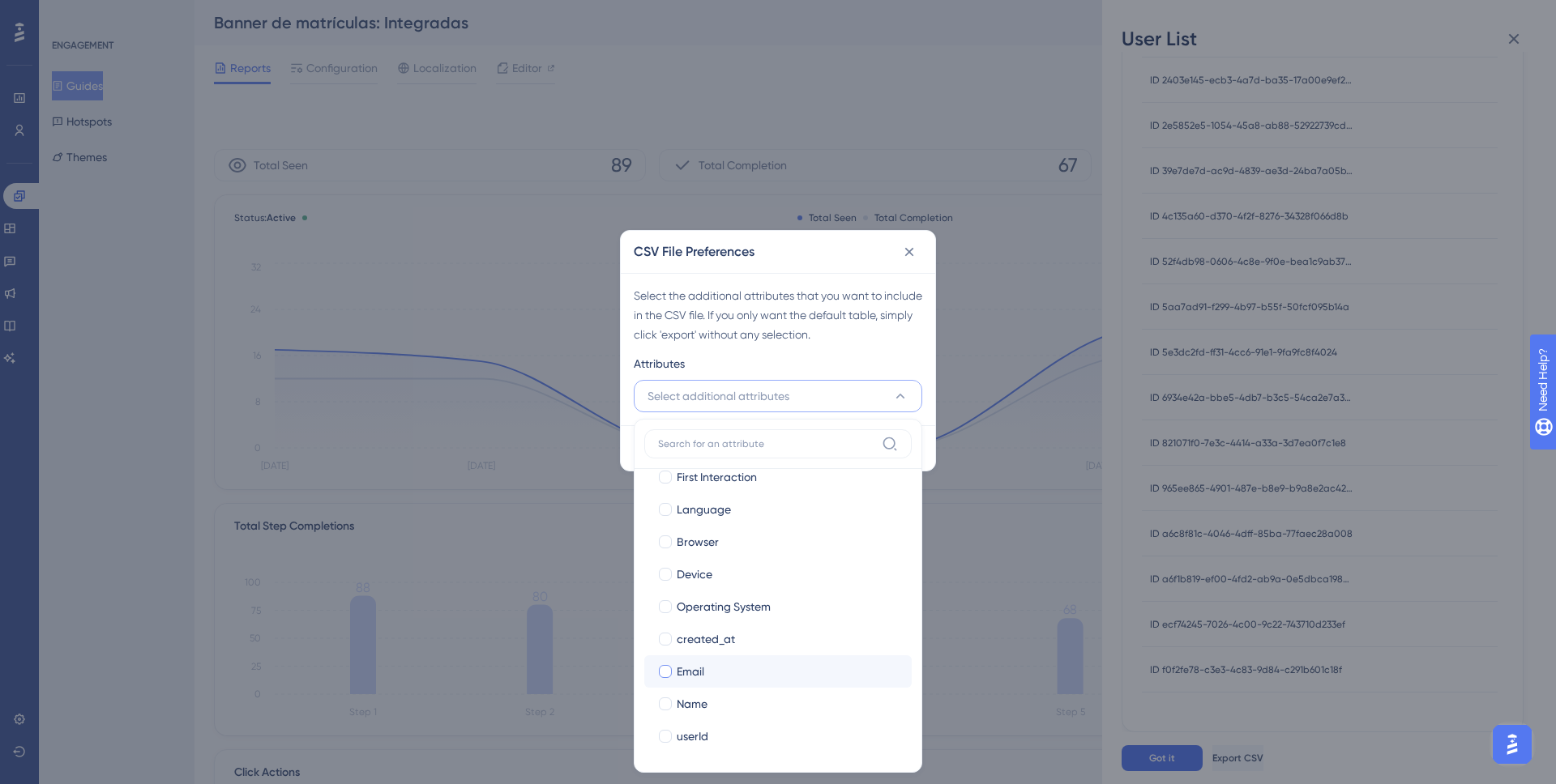
click at [741, 676] on div "Email" at bounding box center [787, 671] width 223 height 20
checkbox input "true"
click at [737, 700] on div "Name" at bounding box center [787, 705] width 223 height 20
checkbox input "true"
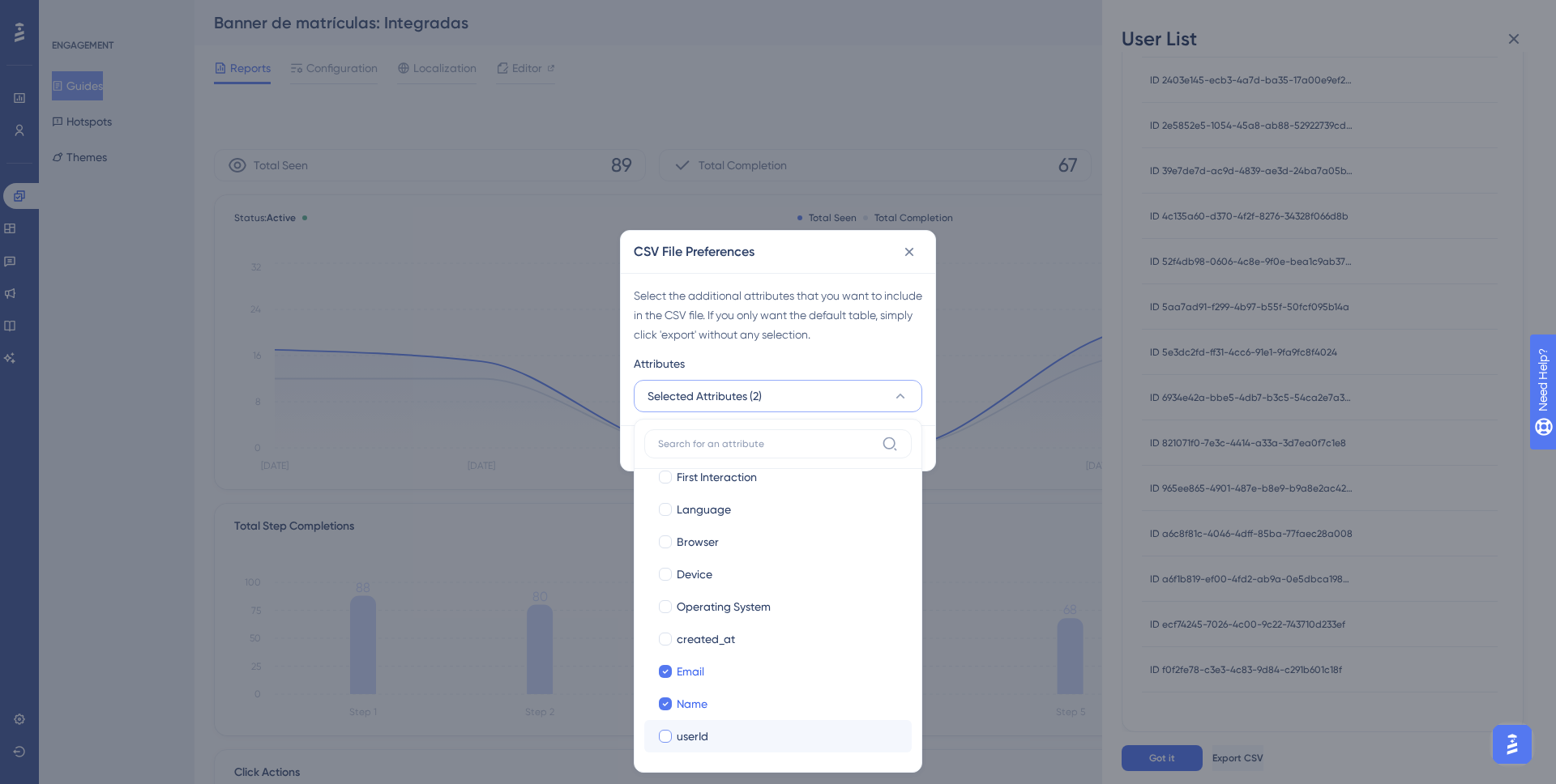
click at [734, 735] on div "userId" at bounding box center [787, 737] width 223 height 20
checkbox input "true"
click at [757, 357] on div "Attributes" at bounding box center [778, 367] width 288 height 25
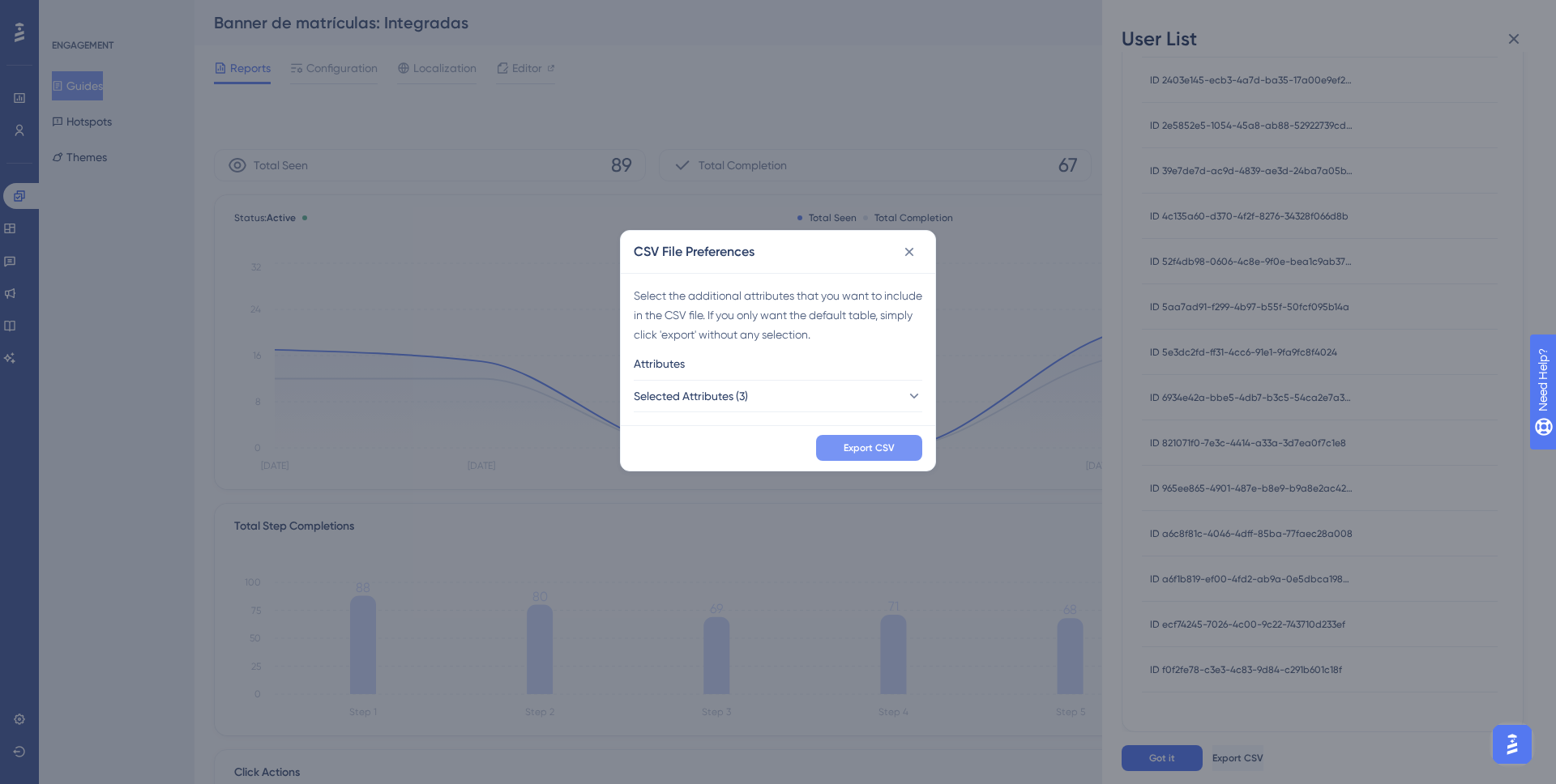
click at [868, 442] on span "Export CSV" at bounding box center [870, 448] width 51 height 13
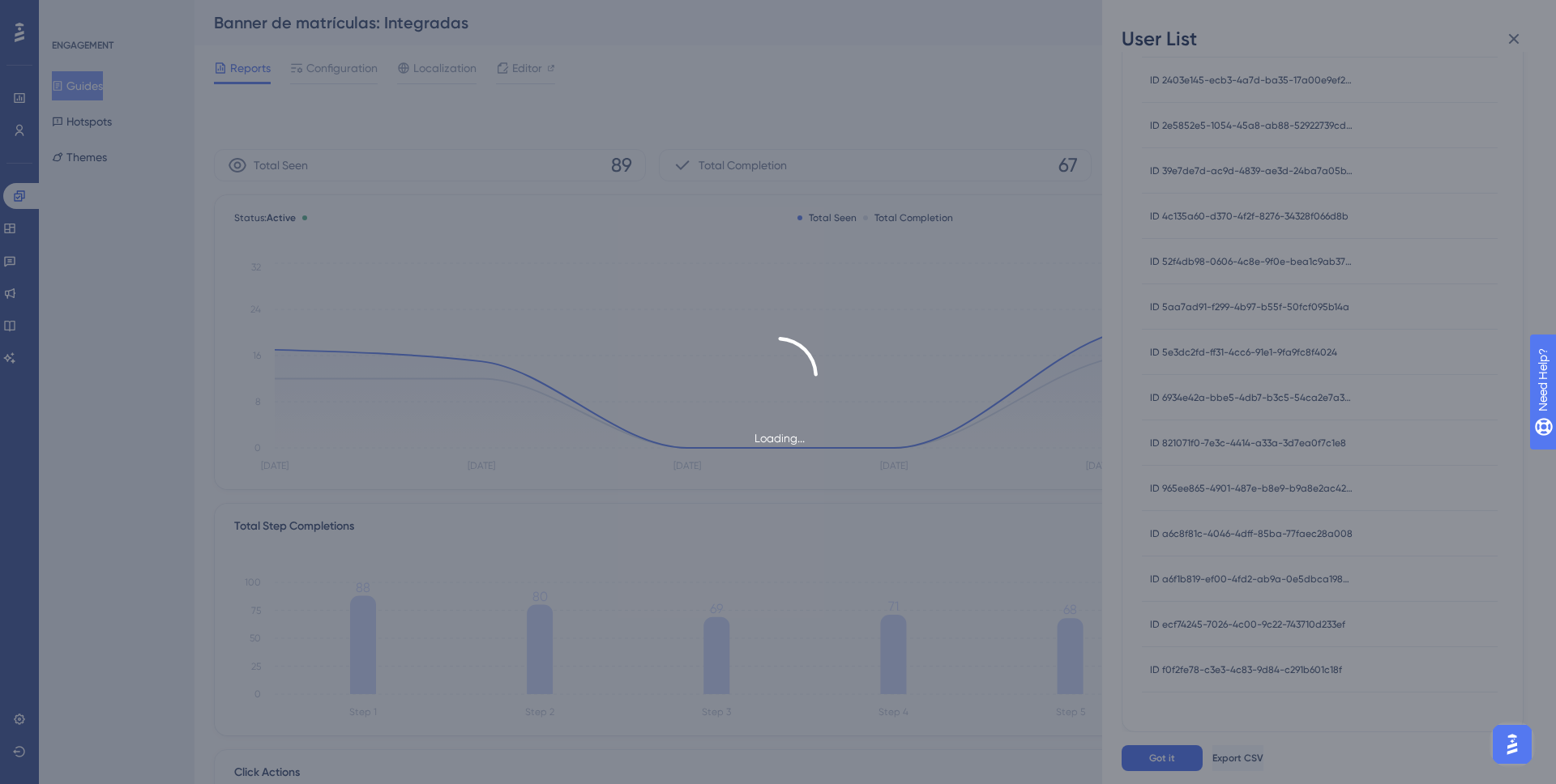
scroll to position [0, 0]
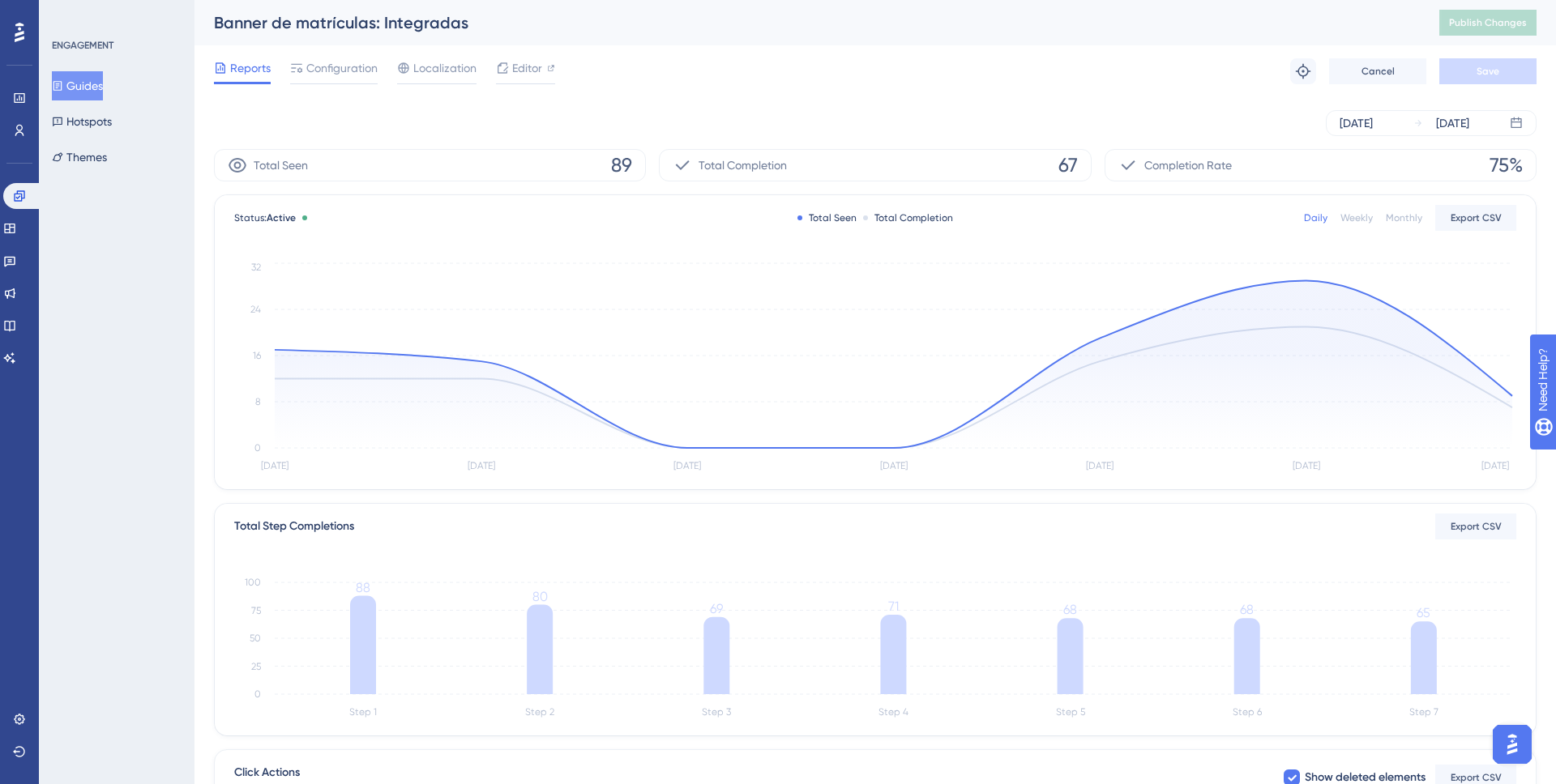
click at [63, 84] on icon at bounding box center [58, 86] width 12 height 12
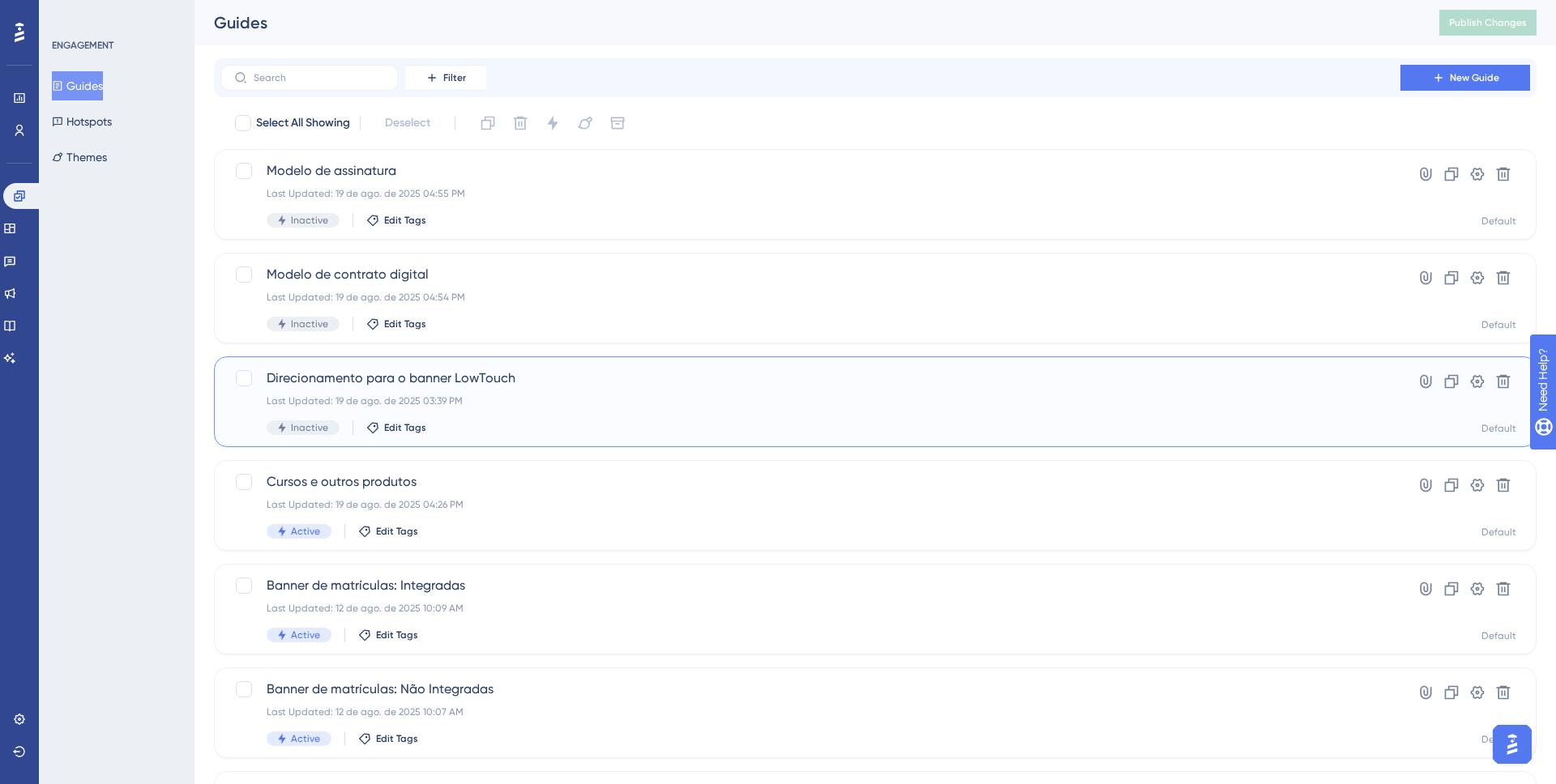
click at [414, 376] on span "Direcionamento para o banner LowTouch" at bounding box center [810, 378] width 1087 height 20
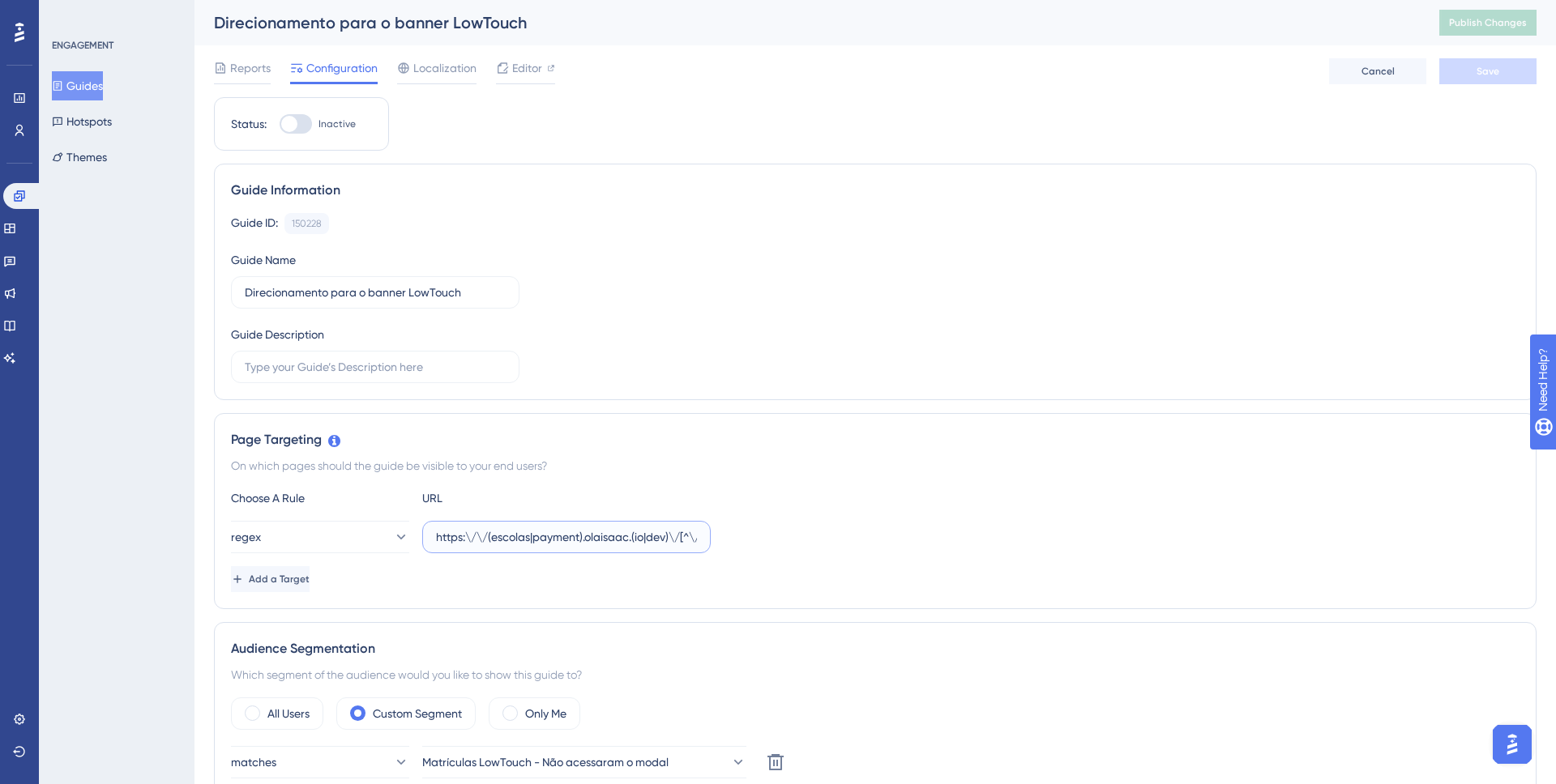
click at [569, 545] on input "https:\/\/(escolas|payment).olaisaac.(io|dev)\/[^\/\s]*\/?$" at bounding box center [567, 537] width 261 height 18
click at [103, 83] on button "Guides" at bounding box center [77, 86] width 51 height 29
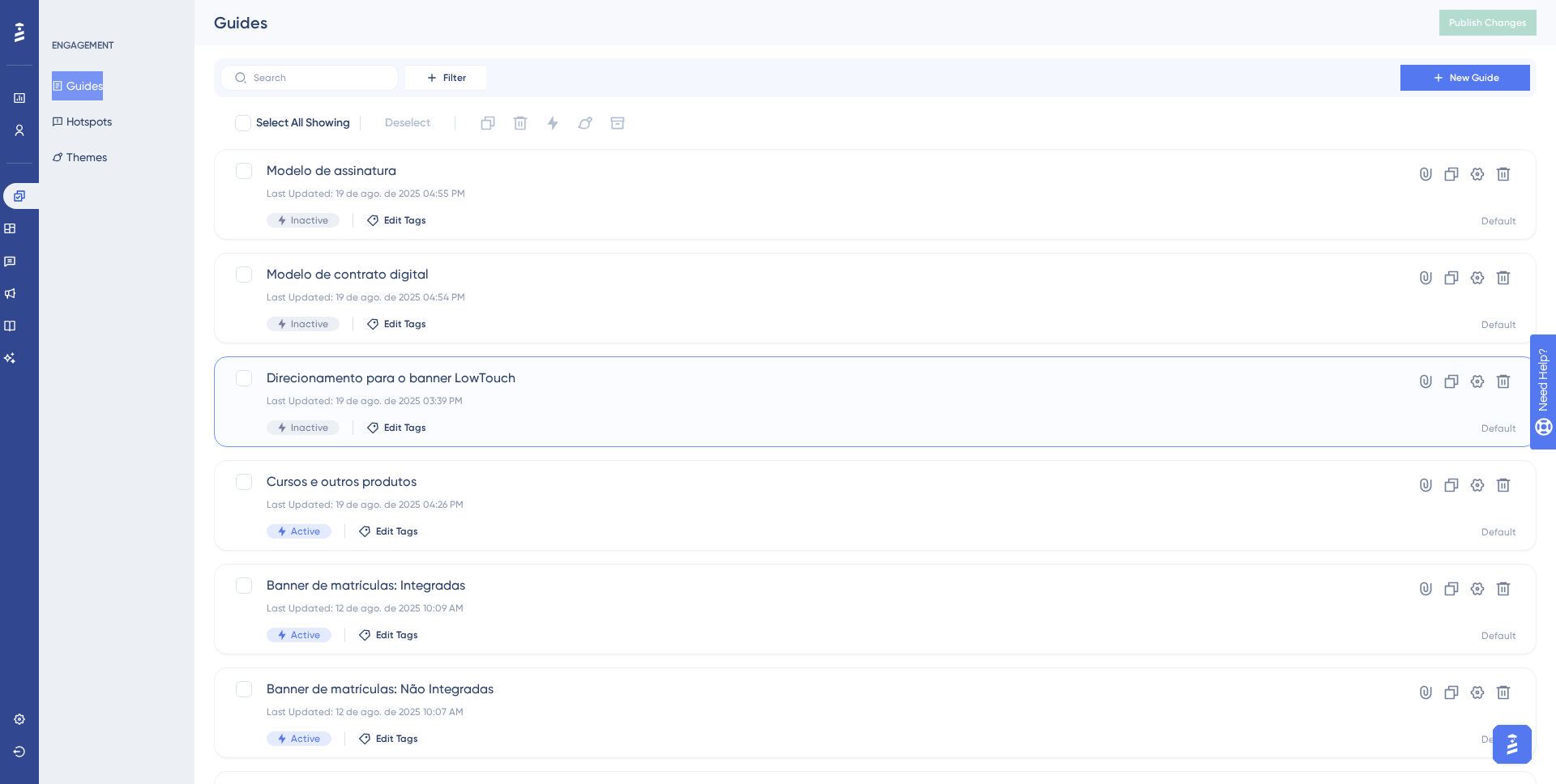
click at [474, 389] on div "Direcionamento para o banner LowTouch Last Updated: 19 de ago. de 2025 03:39 PM…" at bounding box center [810, 402] width 1087 height 67
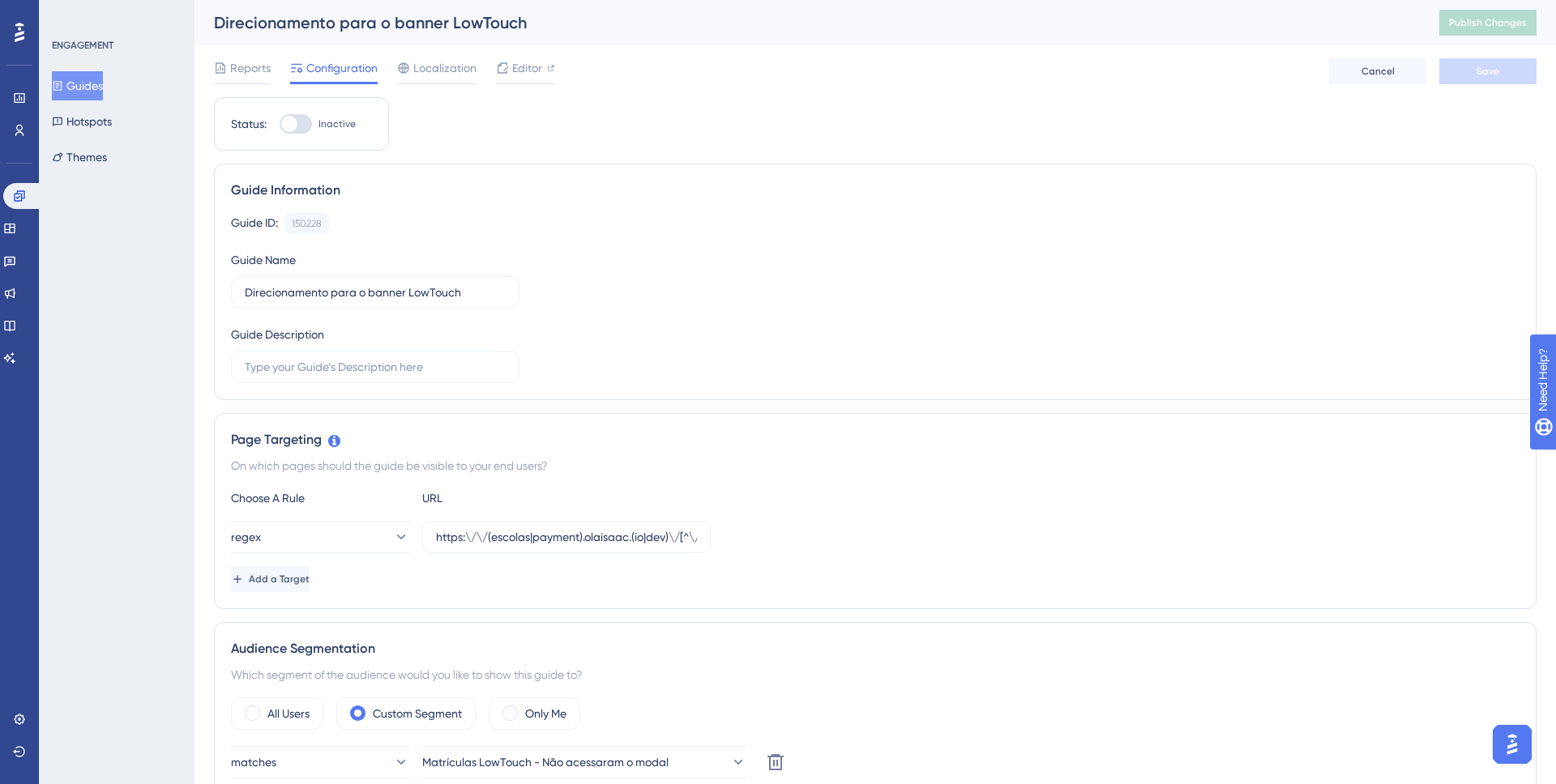
click at [287, 128] on div at bounding box center [289, 123] width 17 height 17
click at [279, 124] on input "Inactive" at bounding box center [278, 123] width 1 height 1
checkbox input "true"
click at [1478, 74] on span "Save" at bounding box center [1487, 71] width 23 height 13
click at [1470, 25] on span "Publish Changes" at bounding box center [1487, 23] width 77 height 13
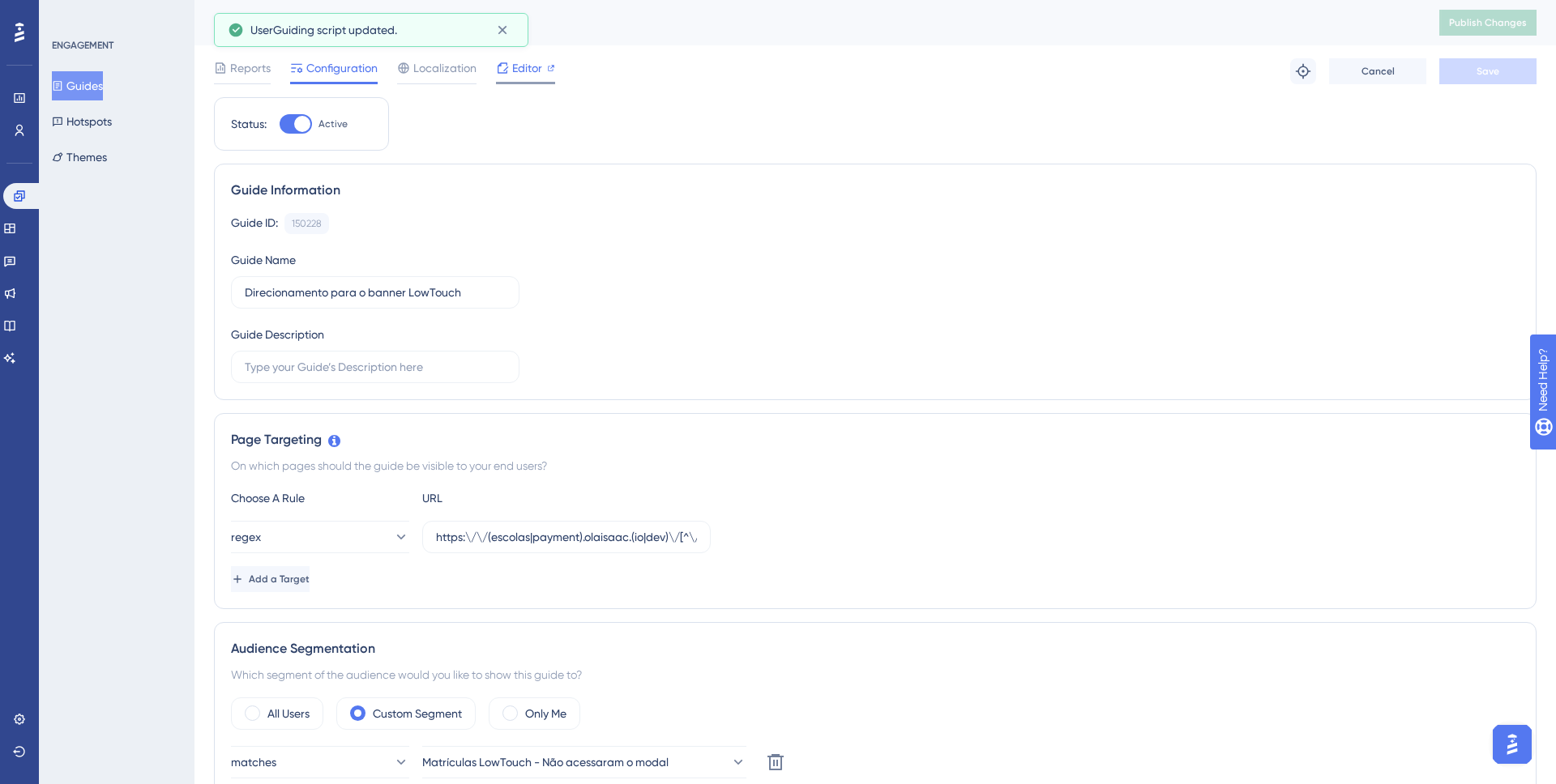
click at [521, 67] on span "Editor" at bounding box center [527, 69] width 30 height 20
click at [100, 82] on button "Guides" at bounding box center [77, 86] width 51 height 29
